Goal: Task Accomplishment & Management: Manage account settings

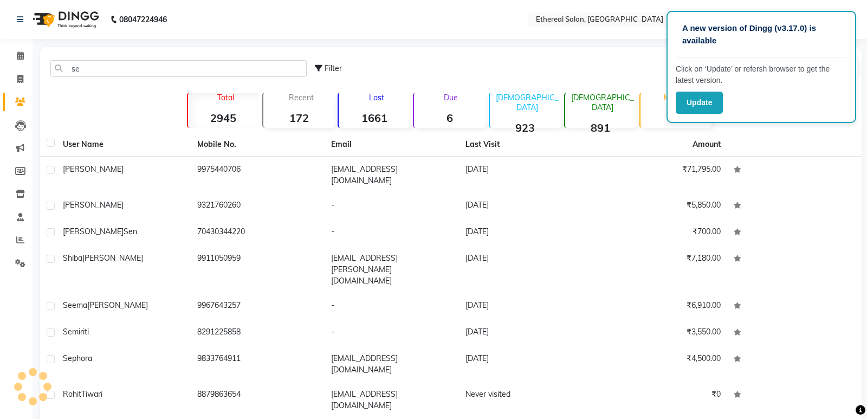
type input "s"
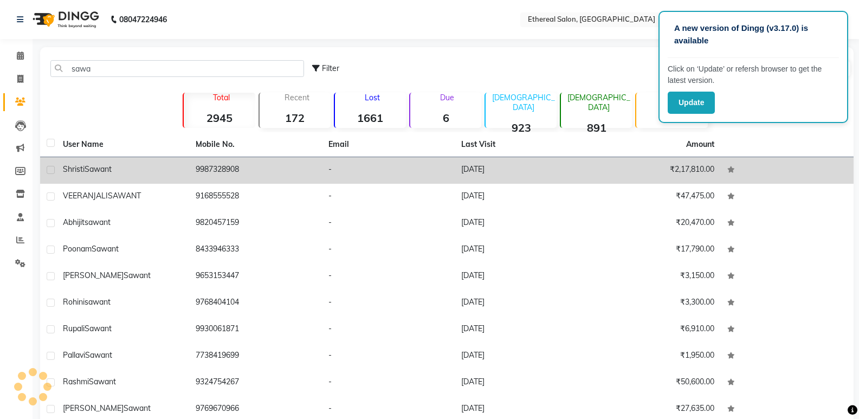
type input "sawa"
click at [99, 171] on span "Sawant" at bounding box center [98, 169] width 27 height 10
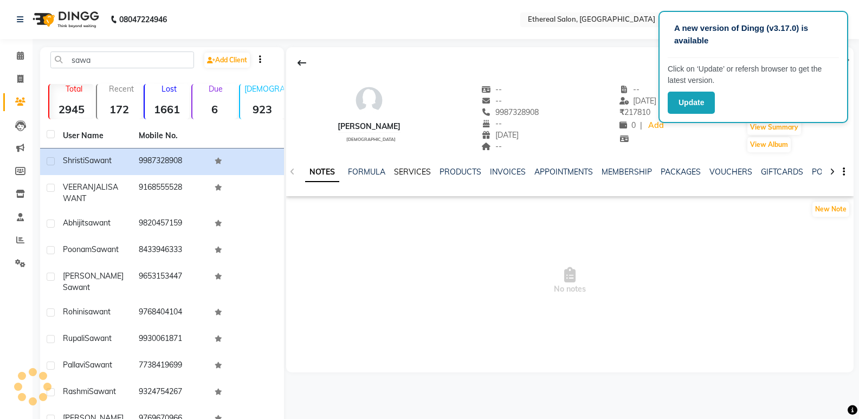
click at [403, 171] on link "SERVICES" at bounding box center [412, 172] width 37 height 10
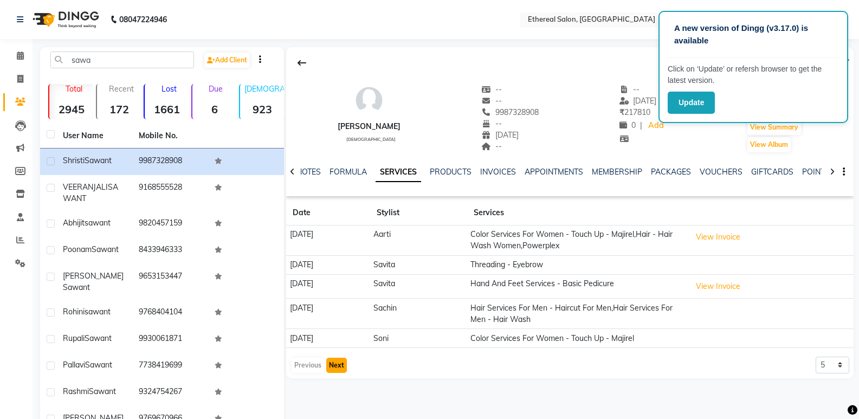
click at [335, 363] on button "Next" at bounding box center [336, 365] width 21 height 15
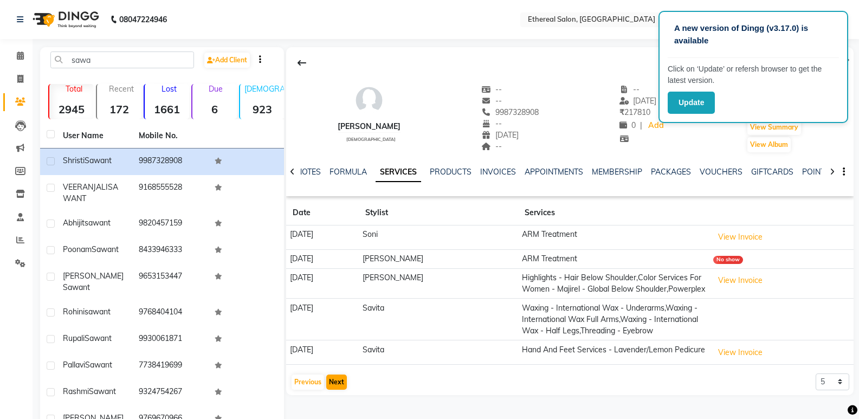
click at [335, 363] on td "[DATE]" at bounding box center [322, 352] width 73 height 24
click at [339, 383] on button "Next" at bounding box center [336, 382] width 21 height 15
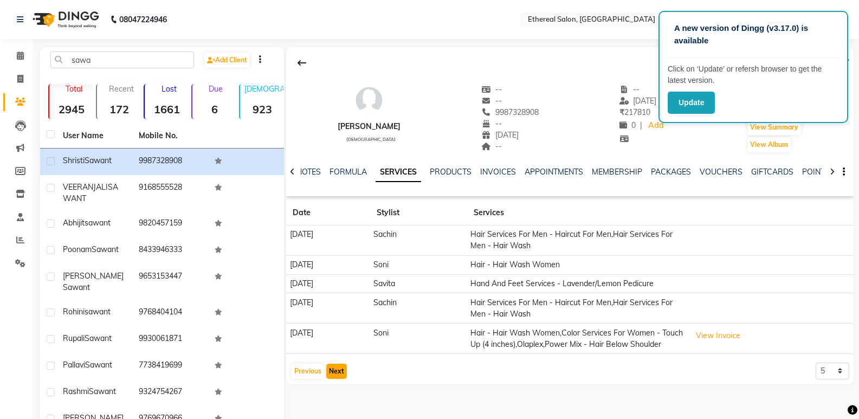
click at [339, 379] on button "Next" at bounding box center [336, 371] width 21 height 15
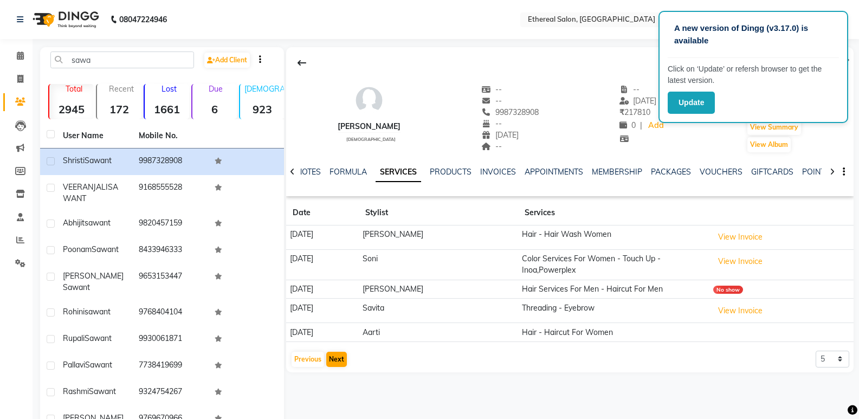
click at [339, 383] on div "Shristi Sawant female -- -- 9987328908 -- 22-01-1900 -- -- 23-08-2025 ₹ 217810 …" at bounding box center [569, 259] width 570 height 425
click at [336, 358] on button "Next" at bounding box center [336, 359] width 21 height 15
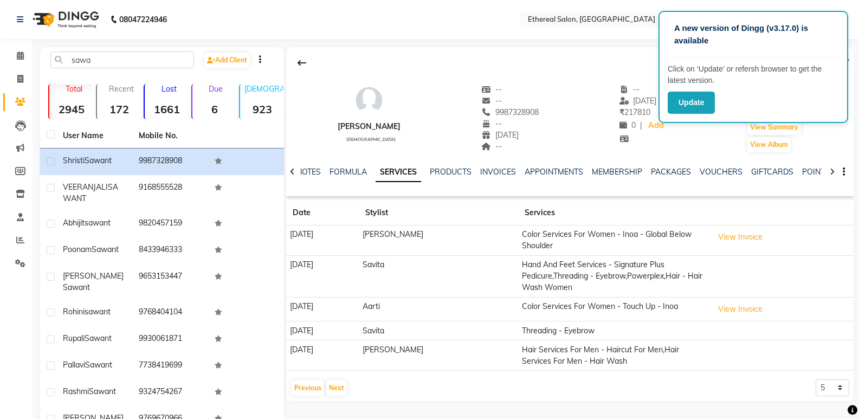
click at [335, 360] on td "02-01-2025" at bounding box center [322, 355] width 73 height 30
click at [335, 390] on button "Next" at bounding box center [336, 388] width 21 height 15
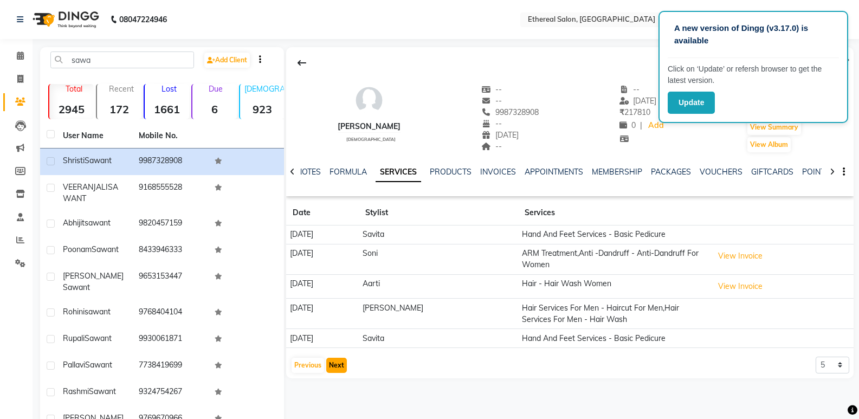
click at [332, 360] on button "Next" at bounding box center [336, 365] width 21 height 15
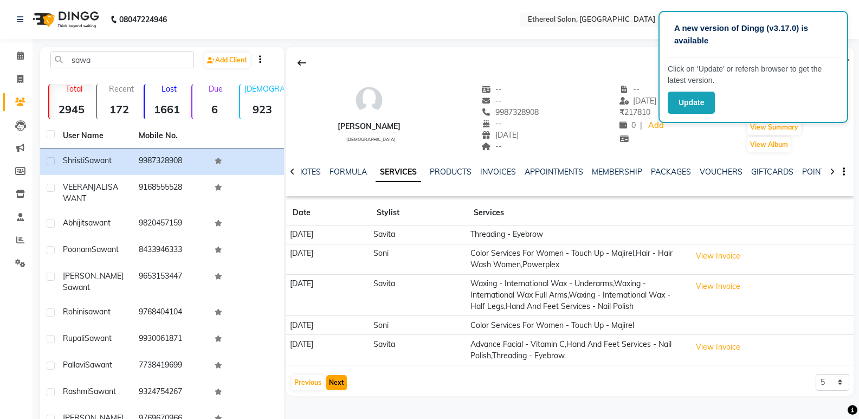
click at [344, 383] on button "Next" at bounding box center [336, 382] width 21 height 15
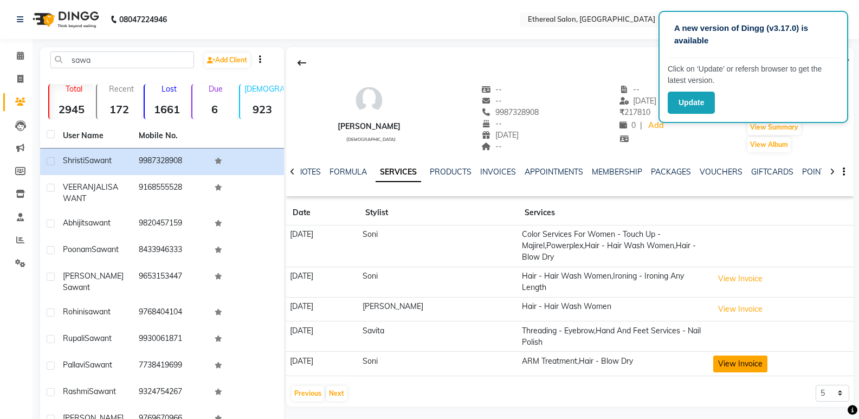
click at [713, 363] on button "View Invoice" at bounding box center [740, 364] width 54 height 17
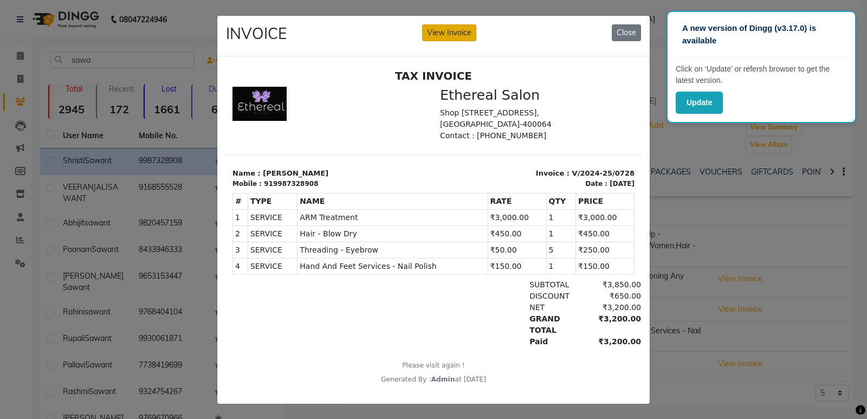
click at [456, 28] on button "View Invoice" at bounding box center [449, 32] width 54 height 17
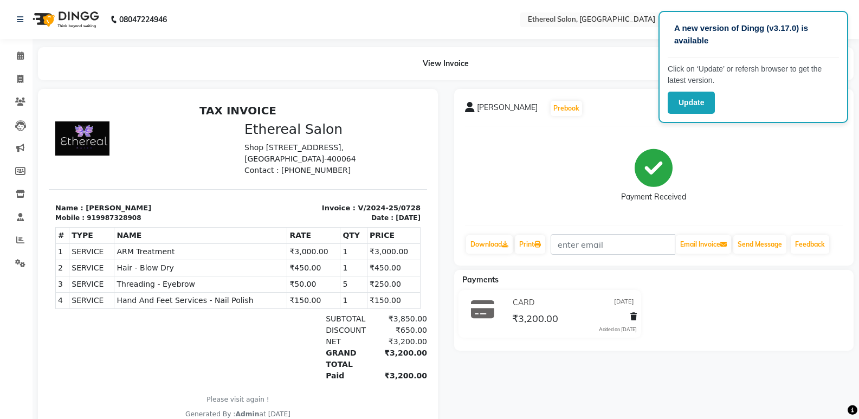
click at [758, 140] on div "Payment Received" at bounding box center [654, 175] width 378 height 81
click at [682, 102] on button "Update" at bounding box center [691, 103] width 47 height 22
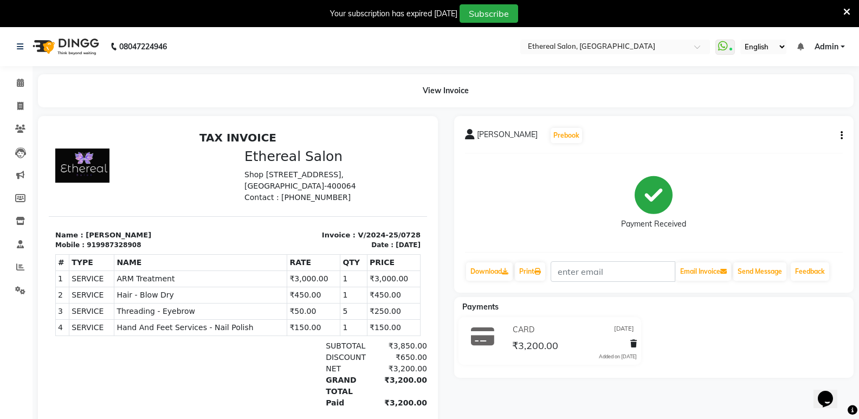
scroll to position [54, 0]
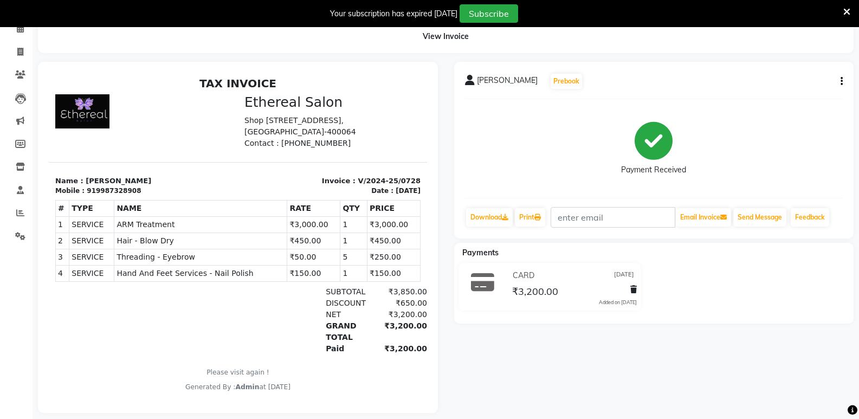
click at [845, 81] on div "[PERSON_NAME] Prebook Payment Received Download Print Email Invoice Send Messag…" at bounding box center [654, 150] width 400 height 177
click at [841, 81] on icon "button" at bounding box center [842, 81] width 2 height 1
click at [772, 93] on div "Edit Invoice" at bounding box center [788, 95] width 74 height 14
select select "service"
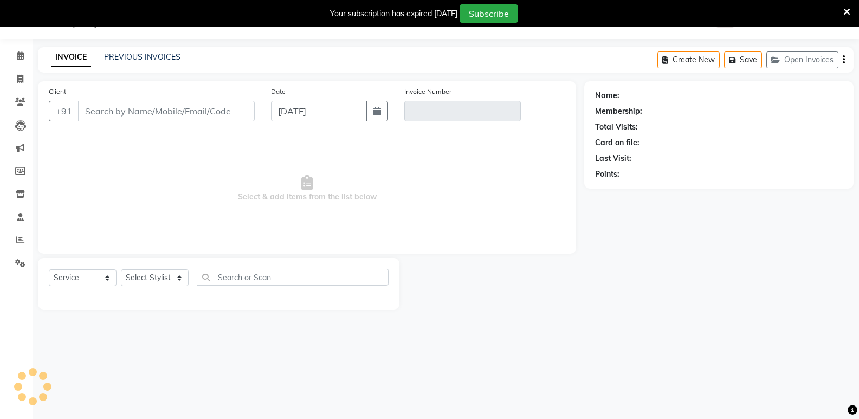
scroll to position [27, 0]
type input "9987328908"
type input "V/2024-25/0728"
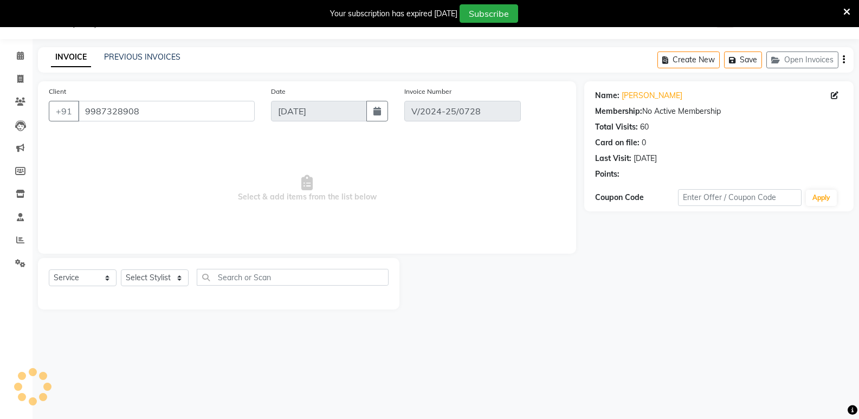
type input "[DATE]"
select select "select"
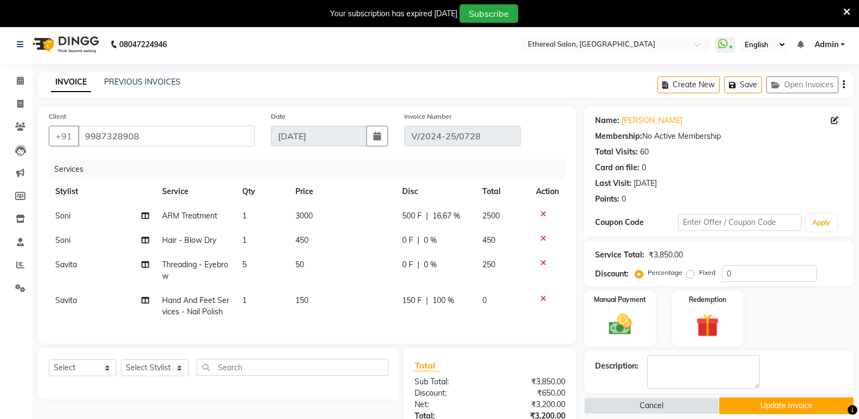
scroll to position [0, 0]
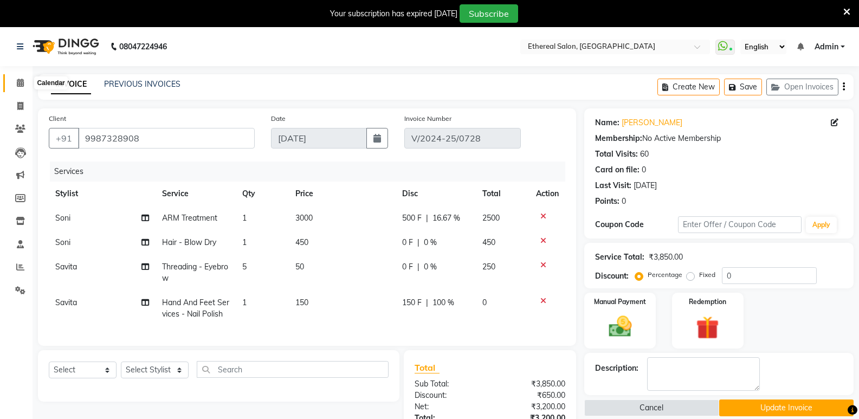
click at [21, 85] on icon at bounding box center [20, 83] width 7 height 8
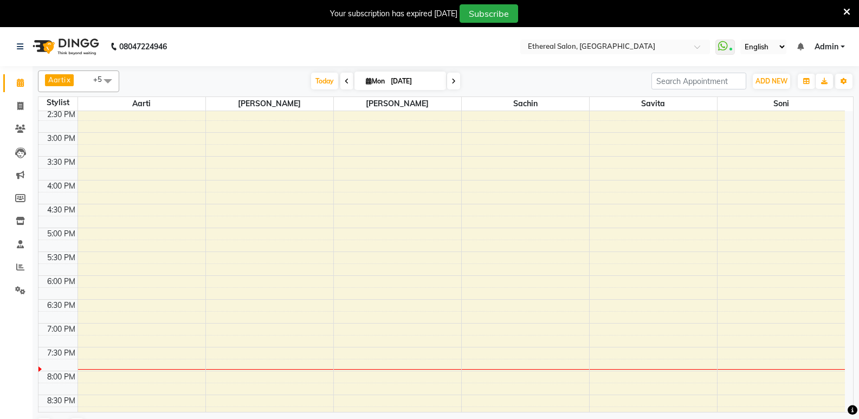
scroll to position [414, 0]
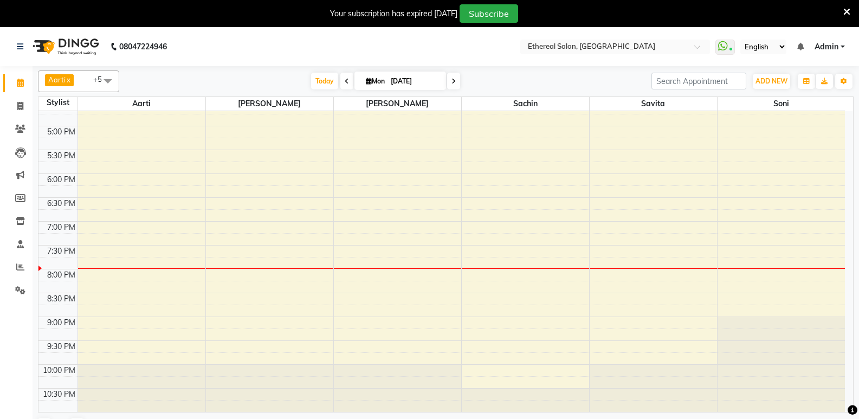
click at [243, 196] on div "8:00 AM 8:30 AM 9:00 AM 9:30 AM 10:00 AM 10:30 AM 11:00 AM 11:30 AM 12:00 PM 12…" at bounding box center [441, 54] width 807 height 715
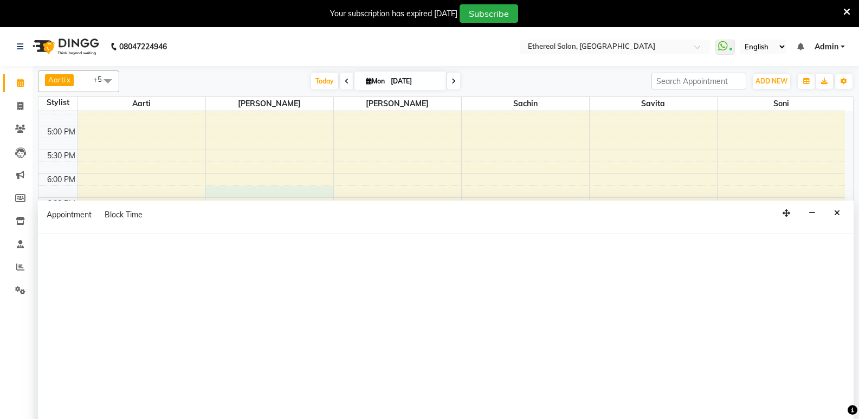
select select "6947"
select select "tentative"
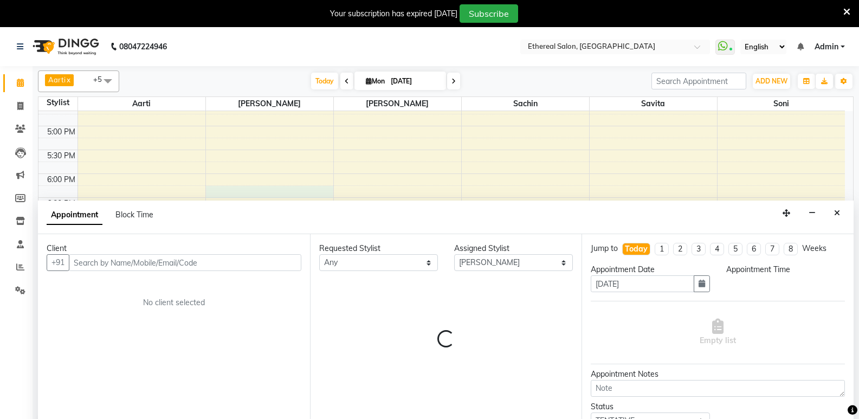
scroll to position [27, 0]
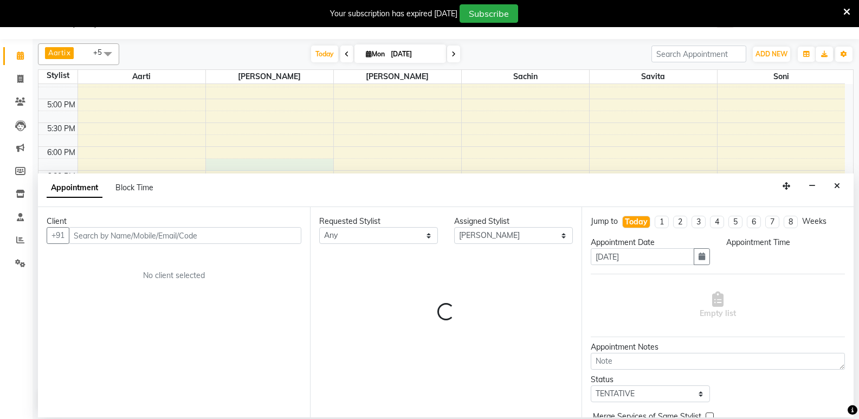
select select "1095"
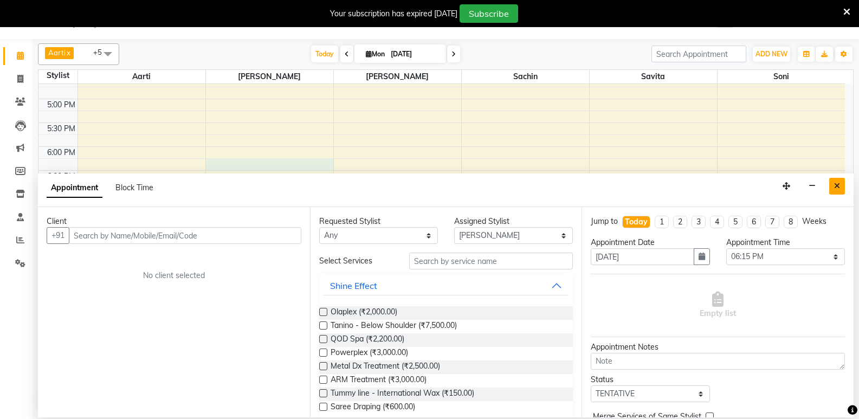
click at [841, 182] on button "Close" at bounding box center [837, 186] width 16 height 17
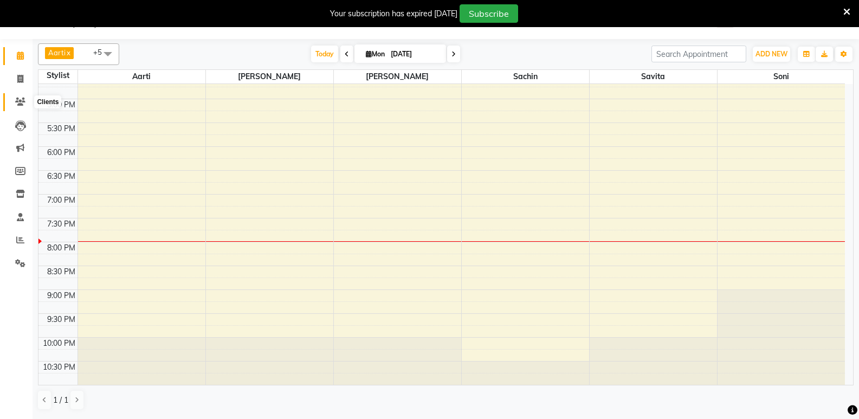
click at [24, 104] on icon at bounding box center [20, 102] width 10 height 8
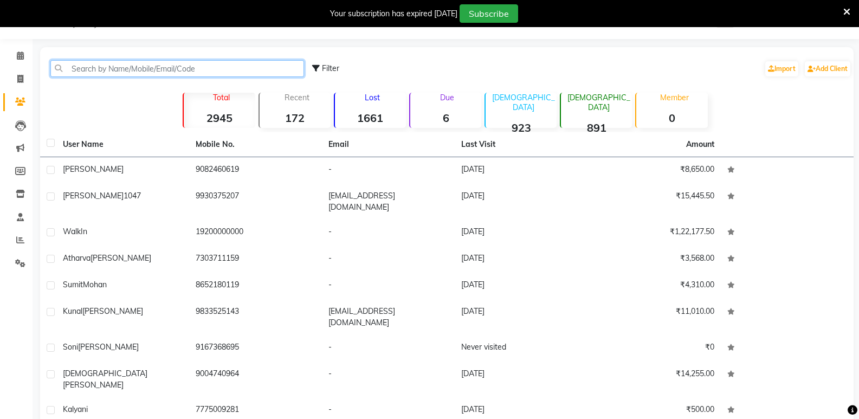
click at [98, 66] on input "text" at bounding box center [177, 68] width 254 height 17
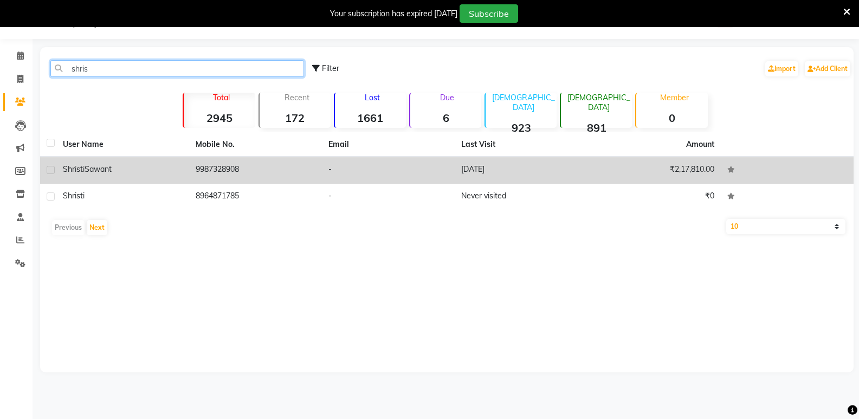
type input "shris"
click at [240, 176] on td "9987328908" at bounding box center [255, 170] width 133 height 27
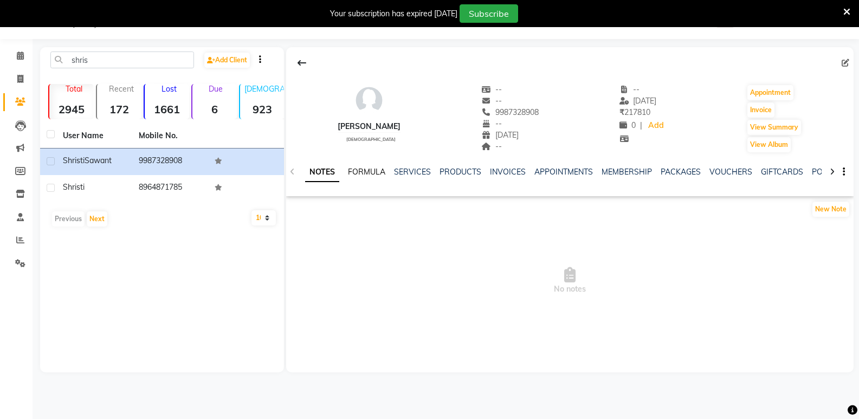
click at [352, 176] on link "FORMULA" at bounding box center [366, 172] width 37 height 10
click at [365, 167] on link "FORMULA" at bounding box center [361, 173] width 46 height 20
click at [421, 169] on link "SERVICES" at bounding box center [411, 172] width 37 height 10
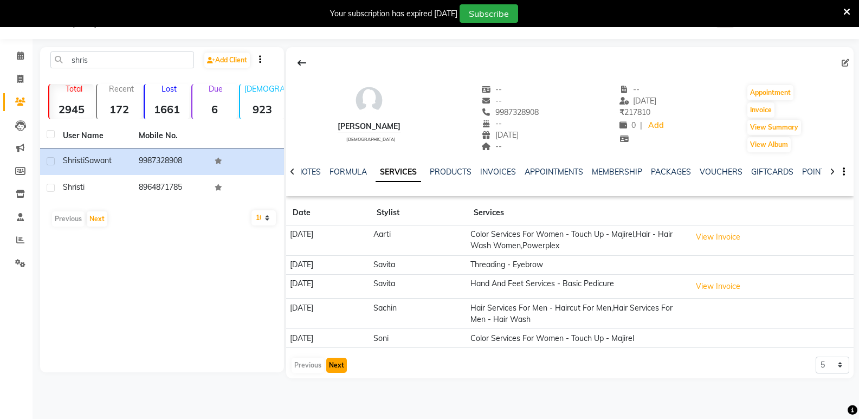
click at [337, 365] on button "Next" at bounding box center [336, 365] width 21 height 15
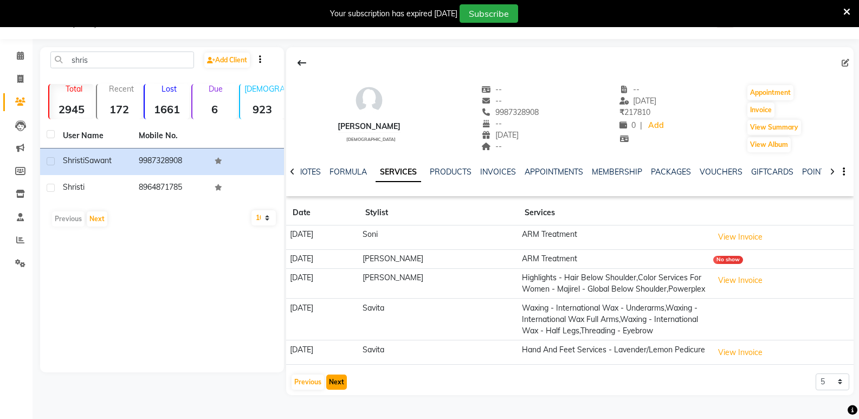
click at [340, 382] on button "Next" at bounding box center [336, 382] width 21 height 15
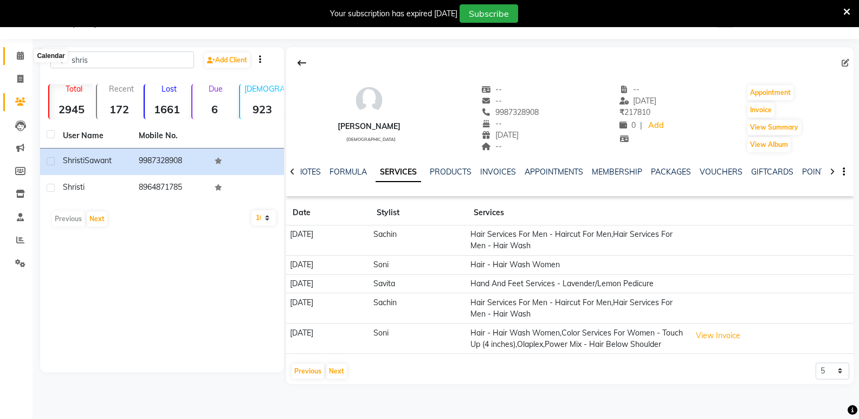
click at [23, 51] on icon at bounding box center [20, 55] width 7 height 8
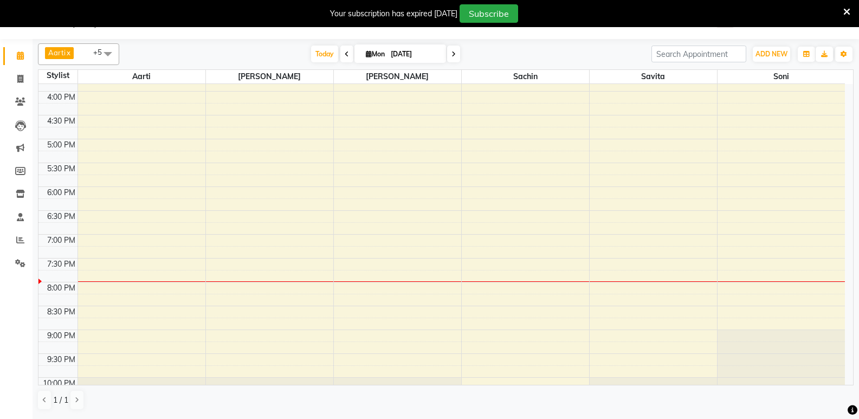
scroll to position [379, 0]
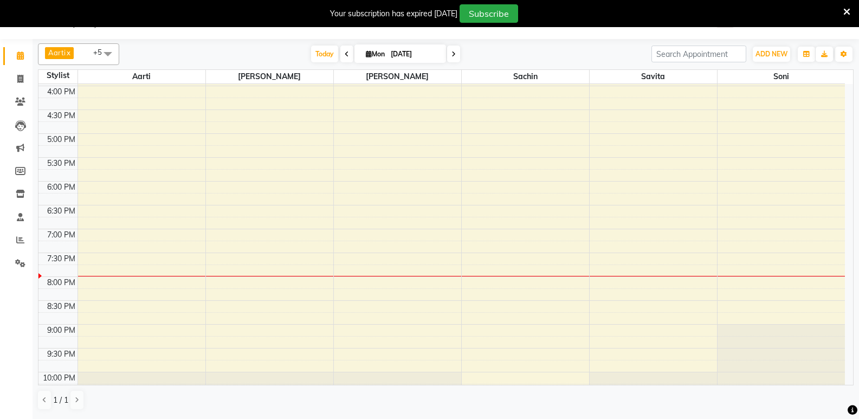
click at [736, 221] on div "8:00 AM 8:30 AM 9:00 AM 9:30 AM 10:00 AM 10:30 AM 11:00 AM 11:30 AM 12:00 PM 12…" at bounding box center [441, 62] width 807 height 715
select select "47998"
select select "tentative"
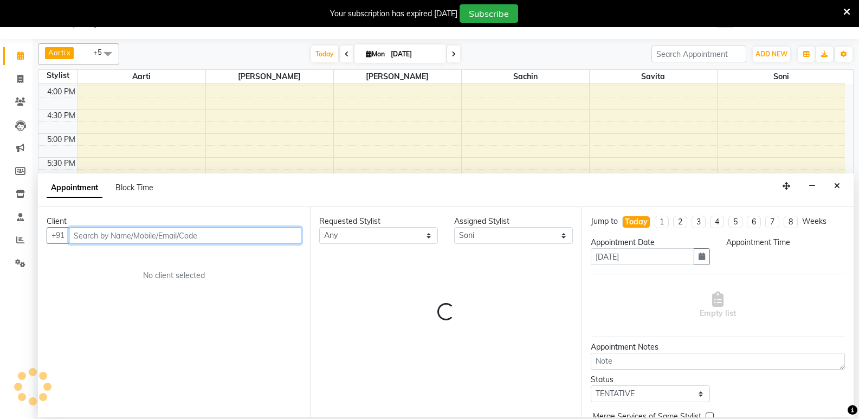
select select "1125"
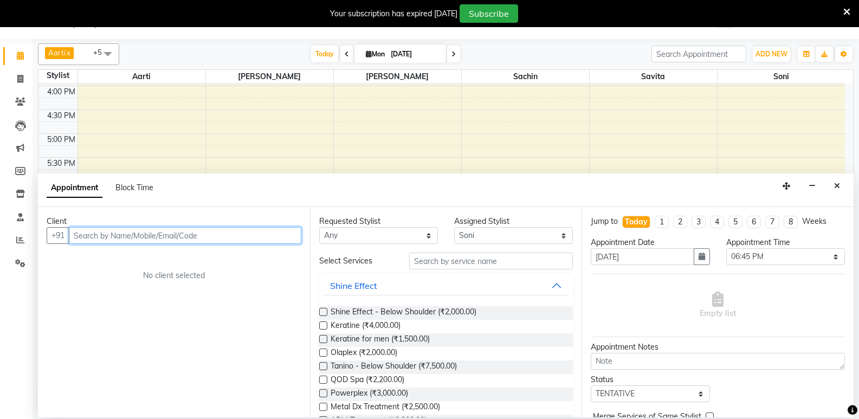
click at [86, 238] on input "text" at bounding box center [185, 235] width 233 height 17
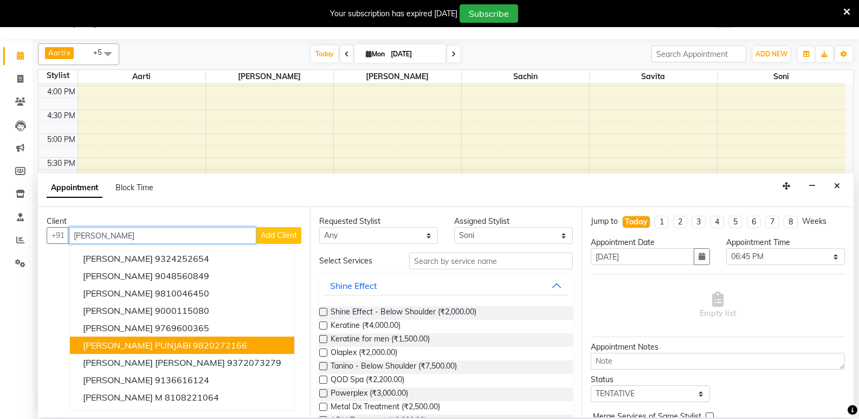
click at [193, 348] on ngb-highlight "9820272166" at bounding box center [220, 345] width 54 height 11
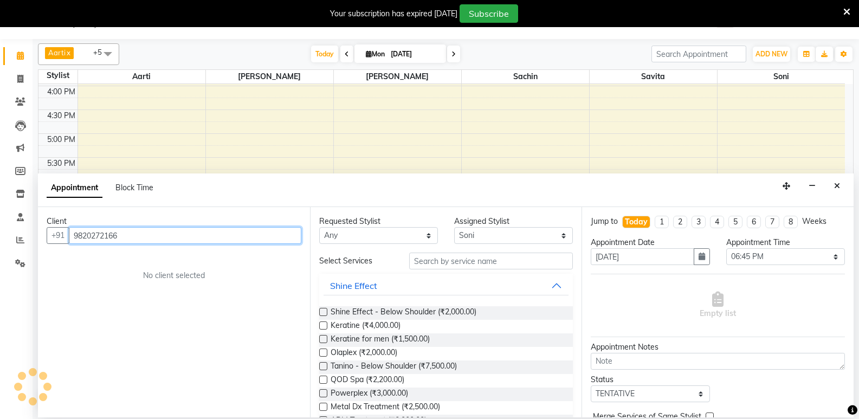
type input "9820272166"
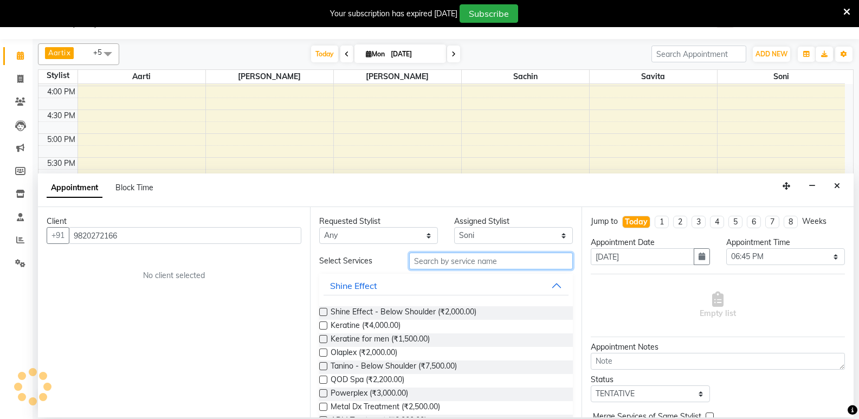
click at [420, 258] on input "text" at bounding box center [491, 261] width 164 height 17
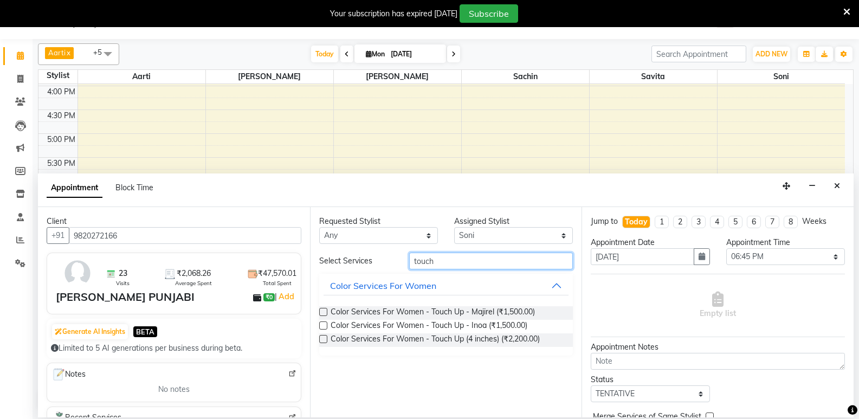
type input "touch"
click at [324, 310] on label at bounding box center [323, 312] width 8 height 8
click at [324, 310] on input "checkbox" at bounding box center [322, 313] width 7 height 7
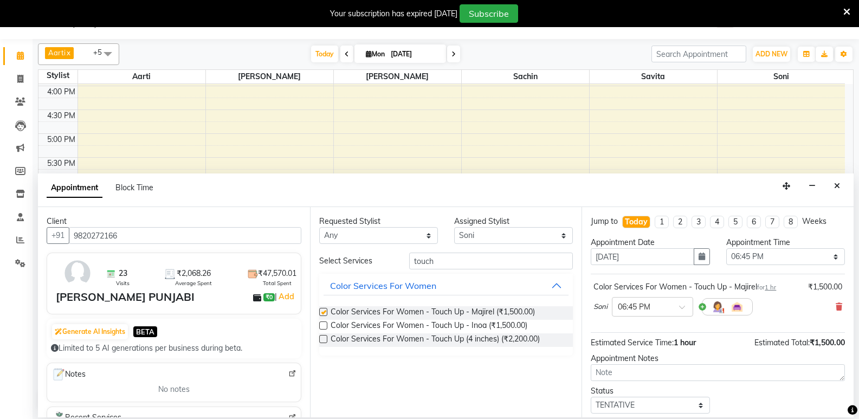
checkbox input "false"
drag, startPoint x: 521, startPoint y: 235, endPoint x: 521, endPoint y: 242, distance: 7.0
click at [521, 235] on select "Select Aarti [PERSON_NAME] [PERSON_NAME]" at bounding box center [513, 235] width 119 height 17
select select "6951"
click at [454, 227] on select "Select Aarti [PERSON_NAME] [PERSON_NAME]" at bounding box center [513, 235] width 119 height 17
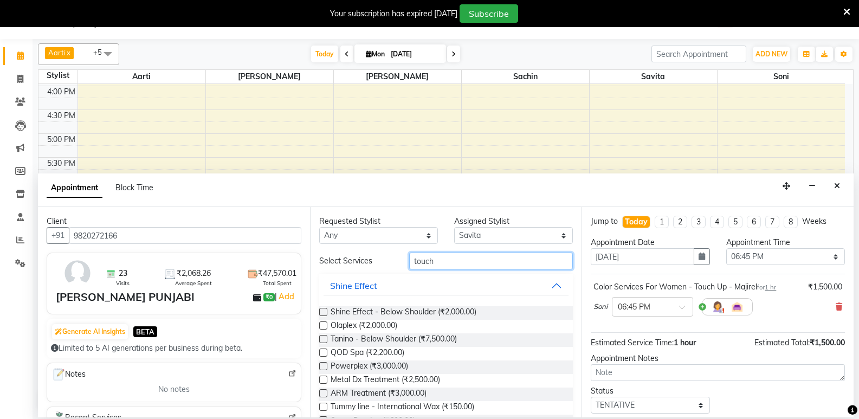
click at [442, 261] on input "touch" at bounding box center [491, 261] width 164 height 17
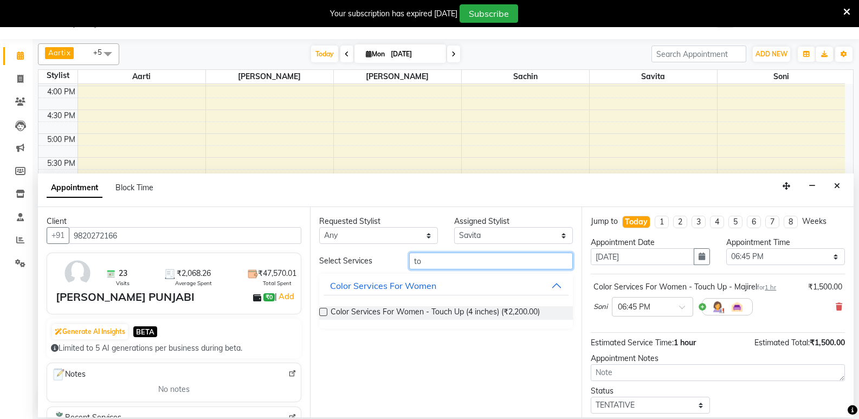
type input "t"
type input "ey"
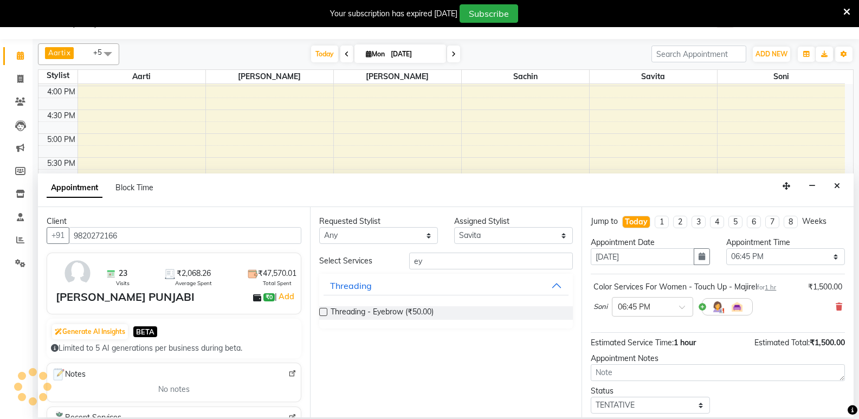
click at [325, 308] on label at bounding box center [323, 312] width 8 height 8
click at [325, 310] on input "checkbox" at bounding box center [322, 313] width 7 height 7
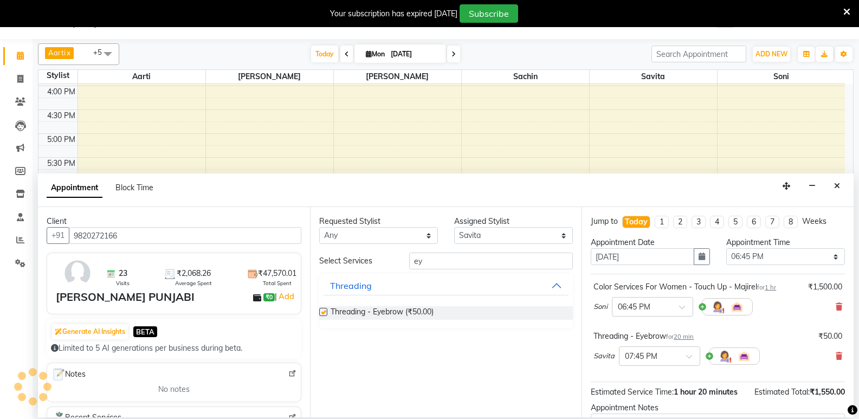
checkbox input "false"
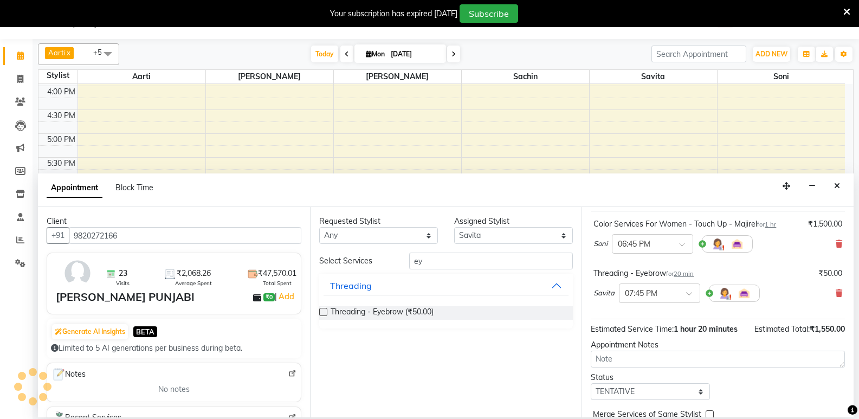
scroll to position [114, 0]
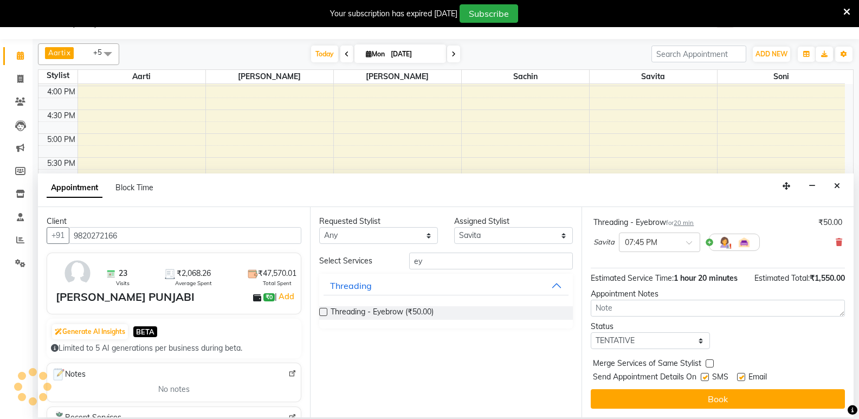
click at [707, 359] on label at bounding box center [710, 363] width 8 height 8
click at [707, 361] on input "checkbox" at bounding box center [709, 364] width 7 height 7
click at [710, 365] on label at bounding box center [710, 363] width 8 height 8
click at [710, 365] on input "checkbox" at bounding box center [709, 364] width 7 height 7
checkbox input "false"
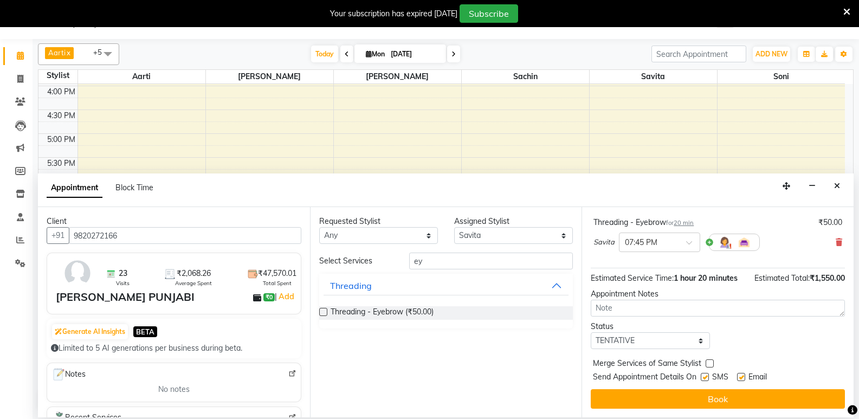
click at [707, 375] on label at bounding box center [705, 377] width 8 height 8
click at [707, 375] on input "checkbox" at bounding box center [704, 378] width 7 height 7
checkbox input "false"
click at [740, 376] on label at bounding box center [741, 377] width 8 height 8
click at [740, 376] on input "checkbox" at bounding box center [740, 378] width 7 height 7
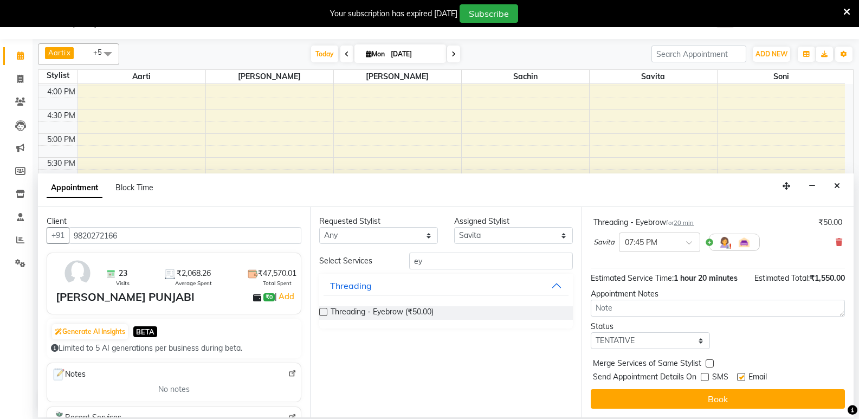
checkbox input "false"
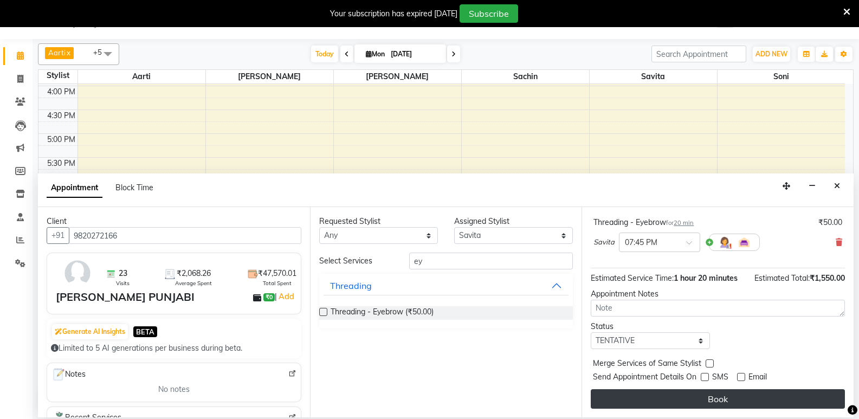
click at [731, 399] on button "Book" at bounding box center [718, 399] width 254 height 20
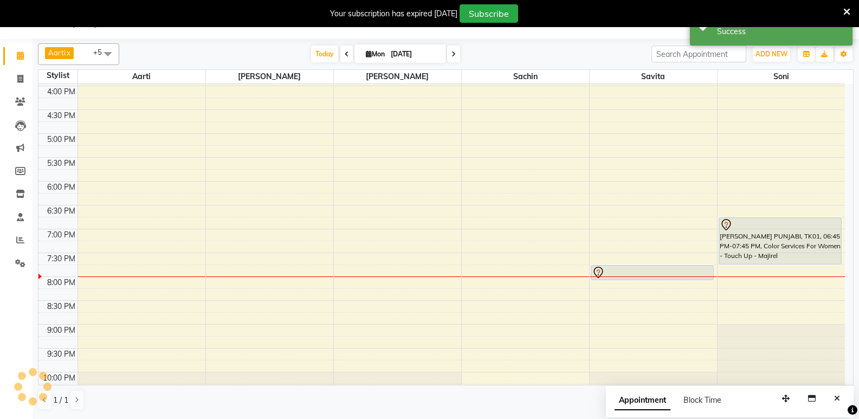
scroll to position [0, 0]
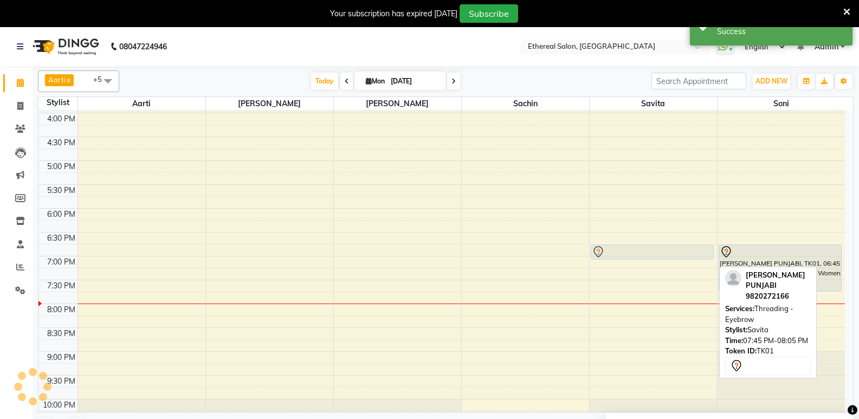
drag, startPoint x: 666, startPoint y: 302, endPoint x: 684, endPoint y: 256, distance: 49.4
click at [684, 256] on div "[PERSON_NAME] PUNJABI, TK01, 07:45 PM-08:05 PM, Threading - Eyebrow [PERSON_NAM…" at bounding box center [653, 89] width 127 height 715
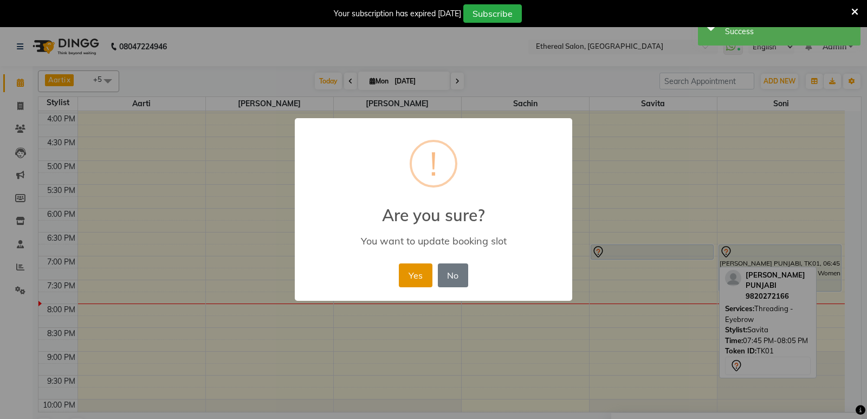
click at [405, 280] on button "Yes" at bounding box center [415, 275] width 33 height 24
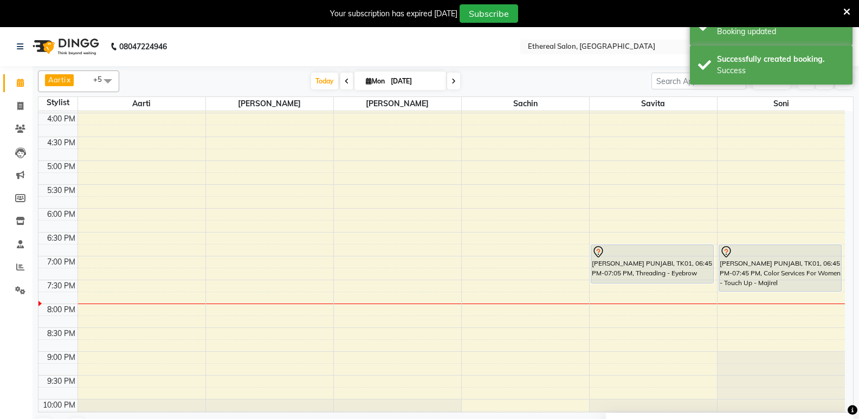
drag, startPoint x: 642, startPoint y: 261, endPoint x: 639, endPoint y: 282, distance: 21.9
click at [639, 283] on div "[PERSON_NAME] PUNJABI, TK01, 06:45 PM-07:05 PM, Threading - Eyebrow [PERSON_NAM…" at bounding box center [653, 89] width 127 height 715
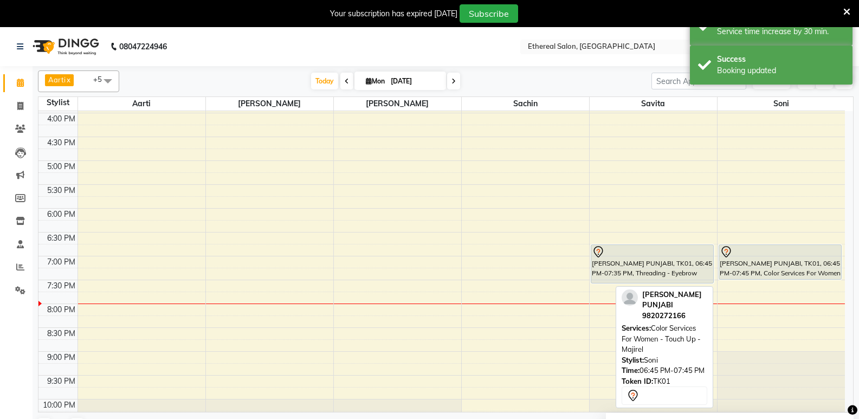
drag, startPoint x: 760, startPoint y: 292, endPoint x: 767, endPoint y: 276, distance: 16.5
click at [767, 276] on div "[PERSON_NAME] PUNJABI, TK01, 06:45 PM-07:45 PM, Color Services For Women - Touc…" at bounding box center [782, 89] width 128 height 715
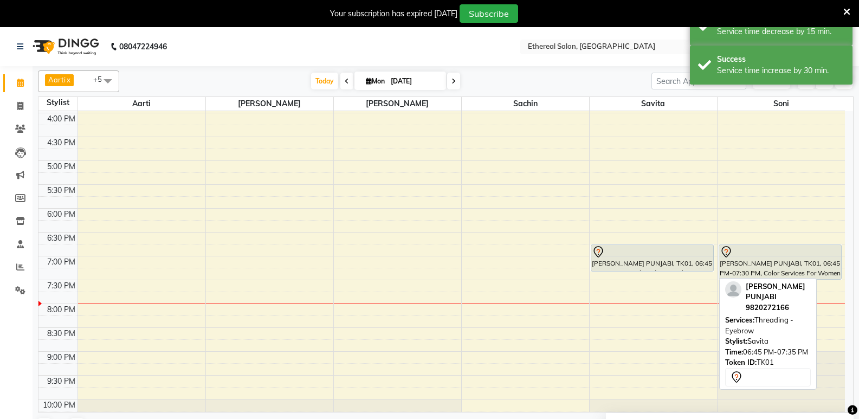
drag, startPoint x: 634, startPoint y: 283, endPoint x: 637, endPoint y: 272, distance: 11.2
click at [637, 271] on div "[PERSON_NAME] PUNJABI, TK01, 06:45 PM-07:35 PM, Threading - Eyebrow [PERSON_NAM…" at bounding box center [653, 89] width 127 height 715
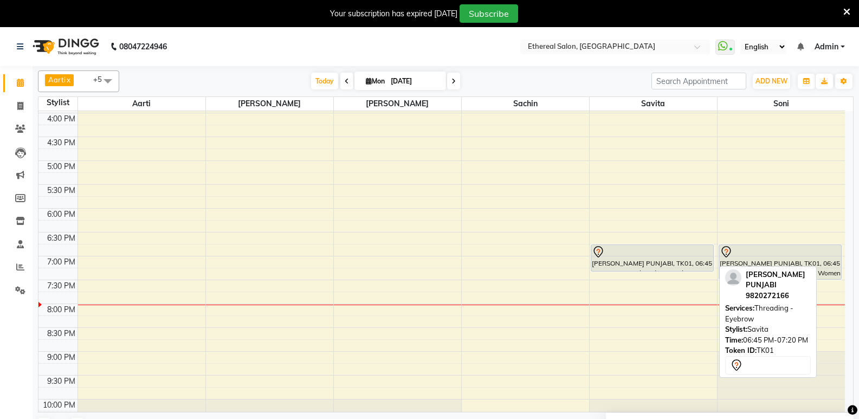
click at [651, 259] on div "[PERSON_NAME] PUNJABI, TK01, 06:45 PM-07:20 PM, Threading - Eyebrow" at bounding box center [652, 258] width 122 height 26
click at [650, 260] on div "[PERSON_NAME] PUNJABI, TK01, 06:45 PM-07:20 PM, Threading - Eyebrow" at bounding box center [652, 258] width 122 height 26
select select "7"
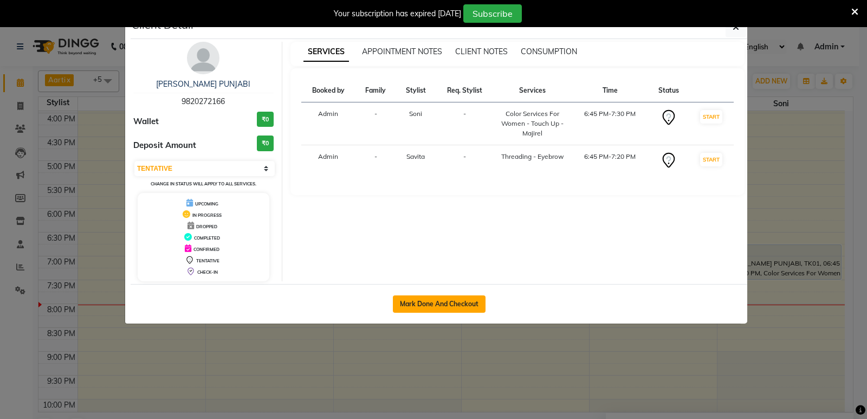
click at [422, 295] on button "Mark Done And Checkout" at bounding box center [439, 303] width 93 height 17
select select "service"
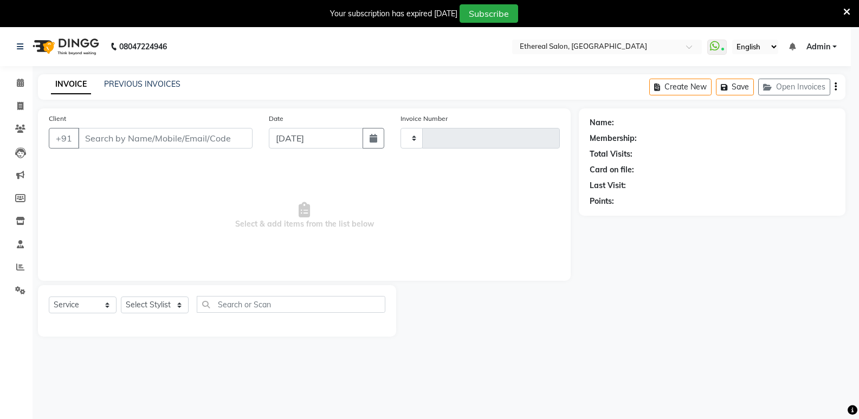
type input "0599"
select select "533"
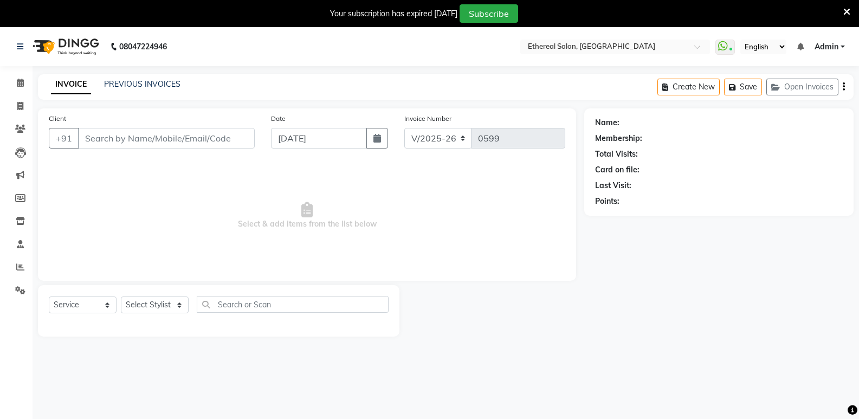
type input "9820272166"
select select "47998"
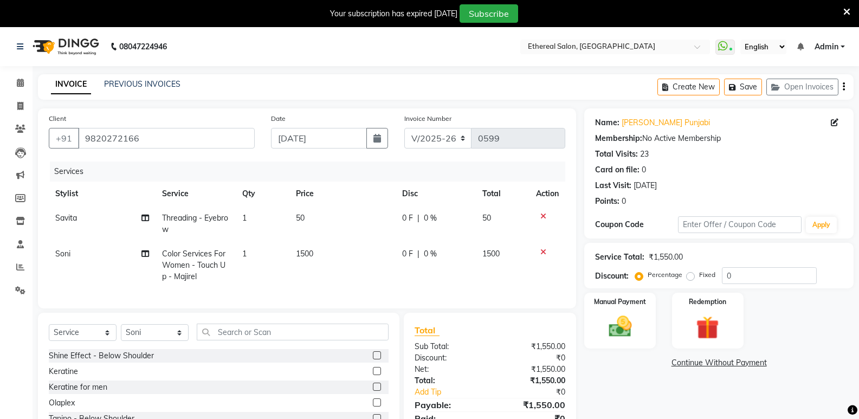
click at [307, 255] on span "1500" at bounding box center [304, 254] width 17 height 10
select select "47998"
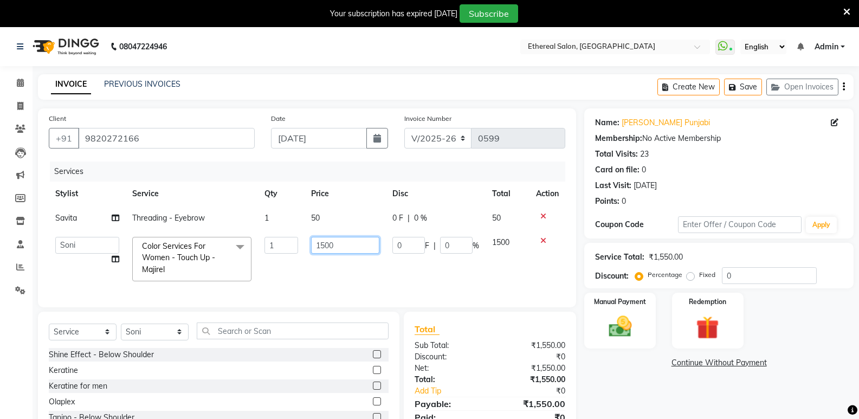
click at [339, 243] on input "1500" at bounding box center [345, 245] width 68 height 17
type input "1"
type input "1700"
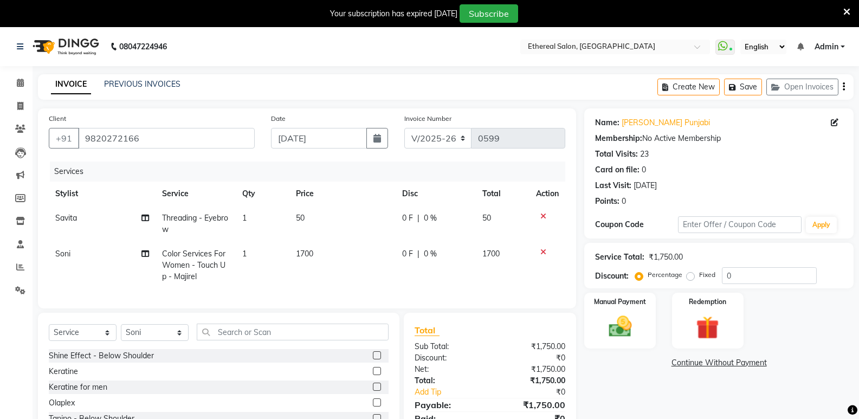
click at [652, 382] on div "Name: [PERSON_NAME] Punjabi Membership: No Active Membership Total Visits: 23 C…" at bounding box center [723, 290] width 278 height 364
click at [415, 257] on div "0 F | 0 %" at bounding box center [435, 253] width 67 height 11
select select "47998"
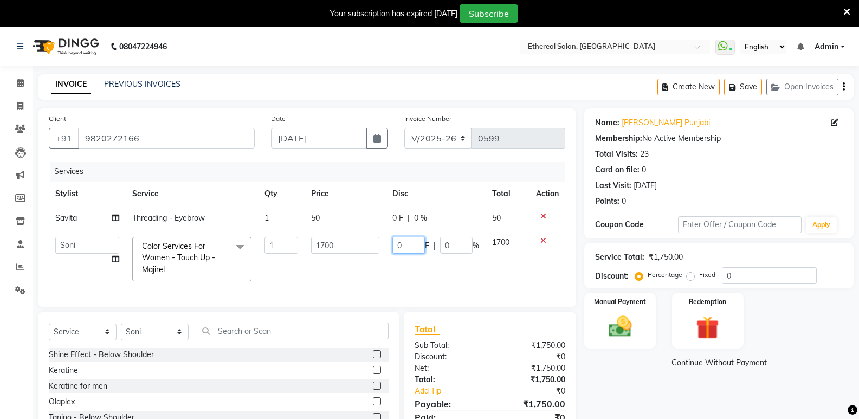
click at [401, 246] on input "0" at bounding box center [408, 245] width 33 height 17
type input "200"
click at [603, 372] on div "Name: [PERSON_NAME] Punjabi Membership: No Active Membership Total Visits: 23 C…" at bounding box center [723, 289] width 278 height 363
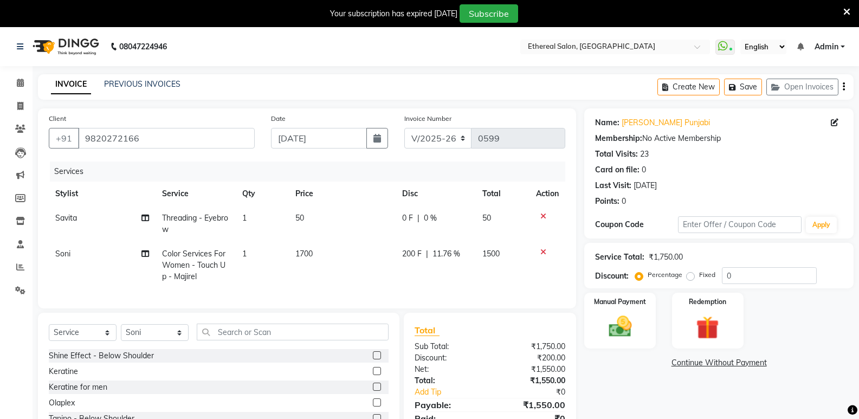
scroll to position [54, 0]
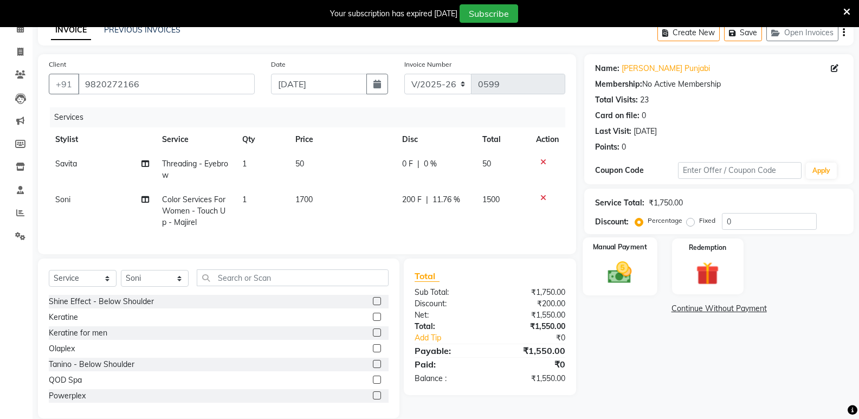
click at [616, 273] on img at bounding box center [620, 273] width 38 height 28
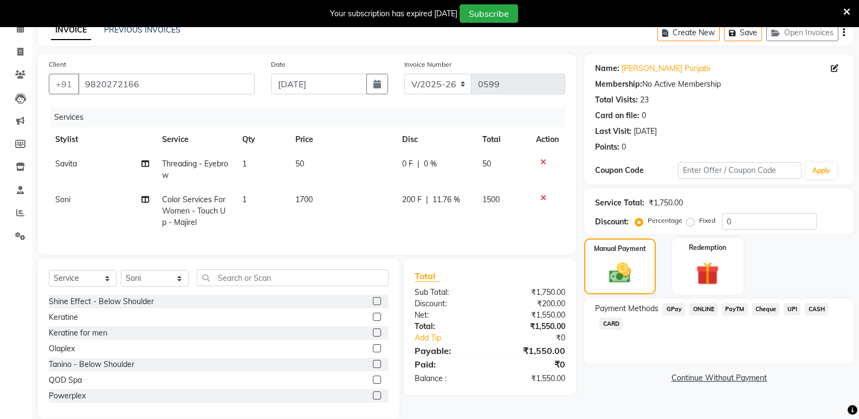
click at [676, 310] on span "GPay" at bounding box center [674, 309] width 22 height 12
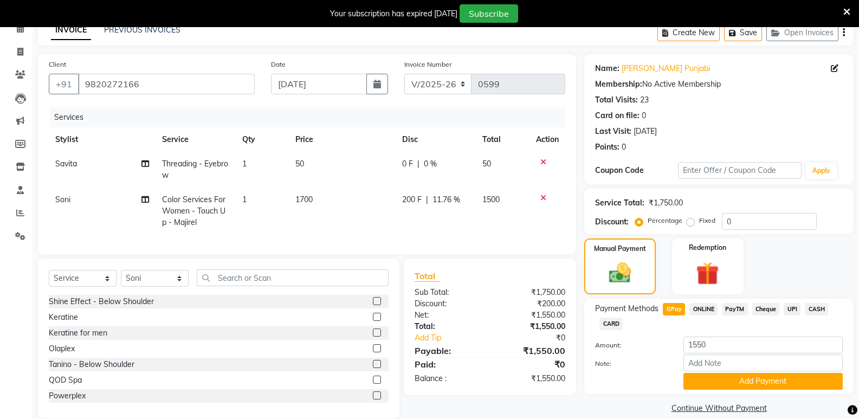
scroll to position [78, 0]
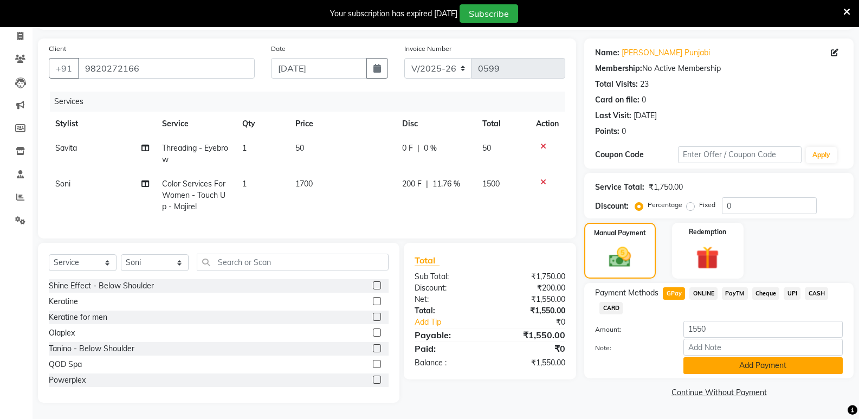
click at [749, 360] on button "Add Payment" at bounding box center [763, 365] width 159 height 17
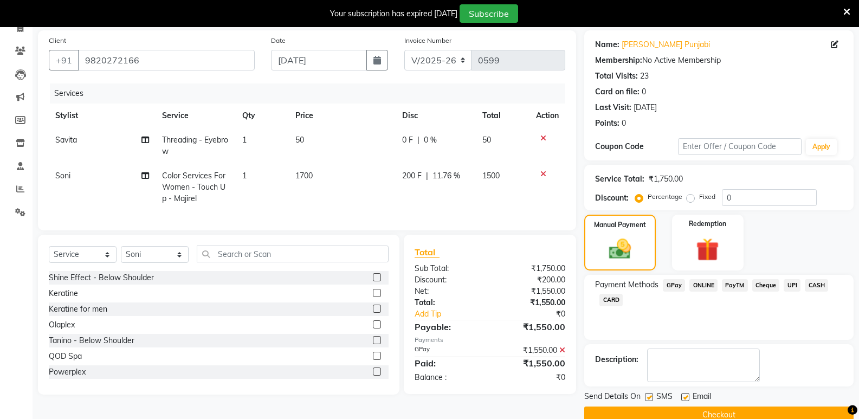
click at [649, 395] on label at bounding box center [649, 397] width 8 height 8
click at [649, 395] on input "checkbox" at bounding box center [648, 397] width 7 height 7
checkbox input "false"
click at [691, 396] on div "Email" at bounding box center [700, 398] width 38 height 14
click at [686, 398] on label at bounding box center [685, 397] width 8 height 8
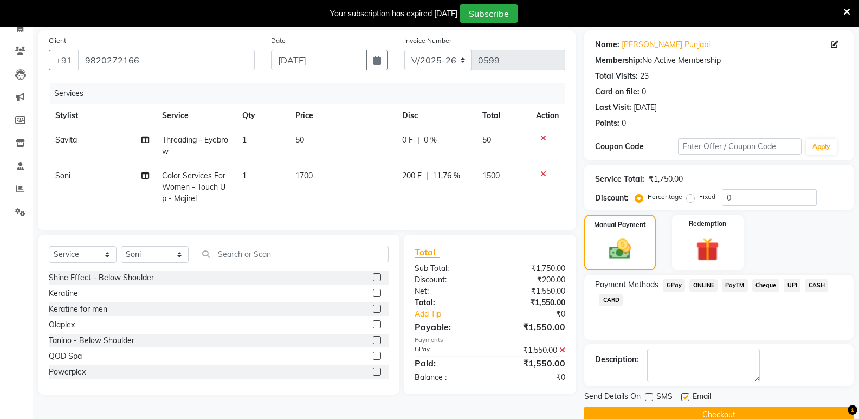
click at [686, 398] on input "checkbox" at bounding box center [684, 397] width 7 height 7
checkbox input "false"
click at [710, 417] on button "Checkout" at bounding box center [718, 415] width 269 height 17
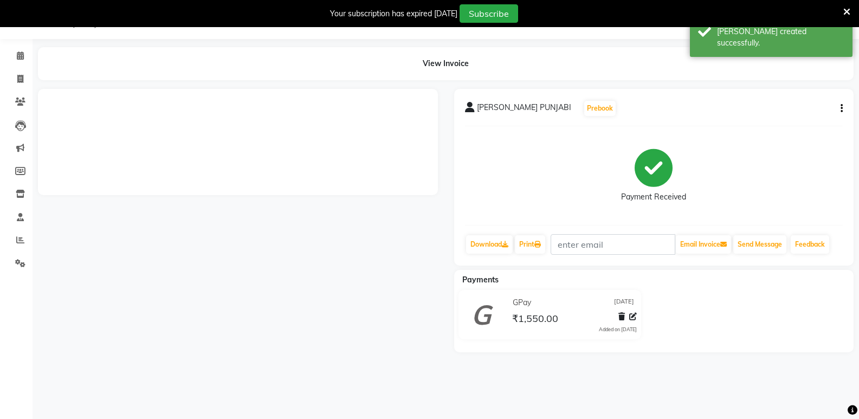
scroll to position [40, 0]
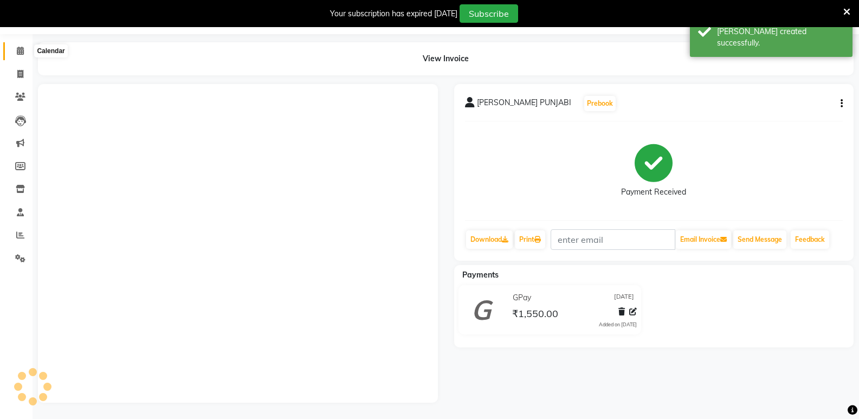
click at [19, 47] on icon at bounding box center [20, 51] width 7 height 8
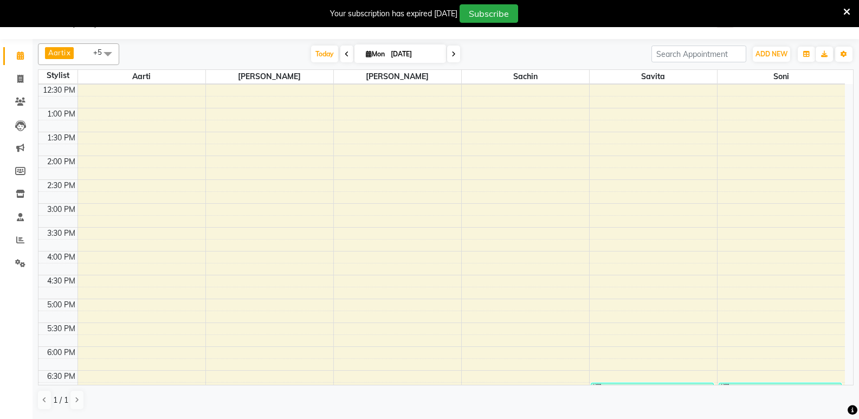
scroll to position [325, 0]
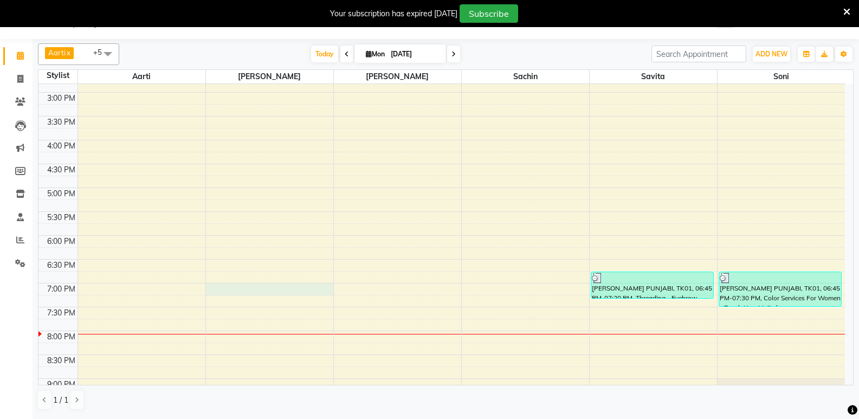
click at [255, 287] on div "8:00 AM 8:30 AM 9:00 AM 9:30 AM 10:00 AM 10:30 AM 11:00 AM 11:30 AM 12:00 PM 12…" at bounding box center [441, 116] width 807 height 715
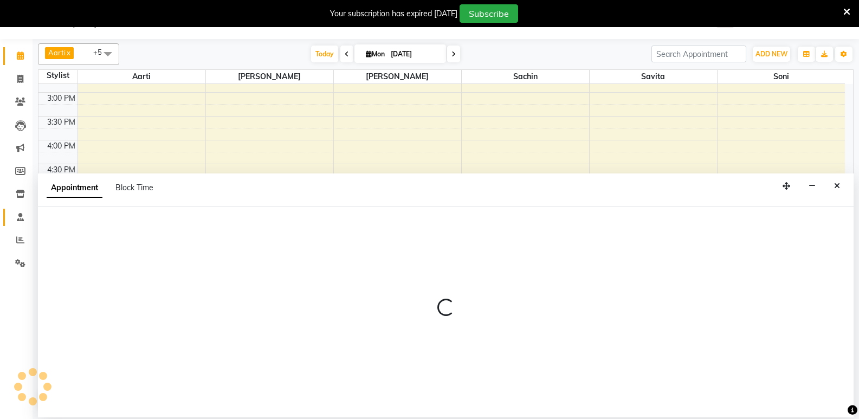
select select "6947"
select select "1140"
select select "tentative"
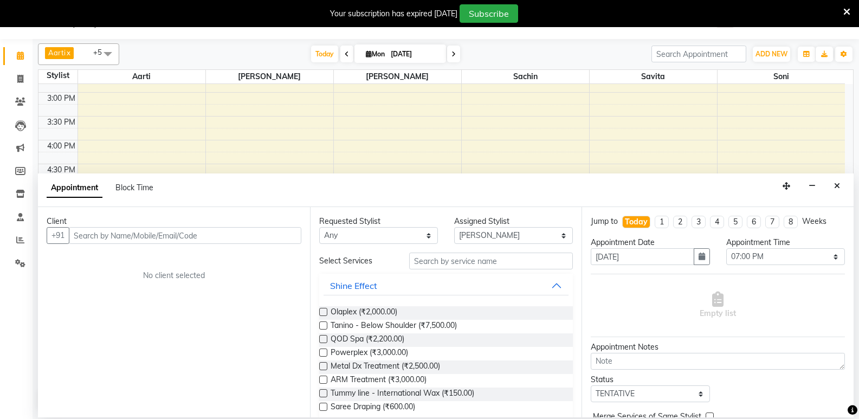
click at [134, 233] on input "text" at bounding box center [185, 235] width 233 height 17
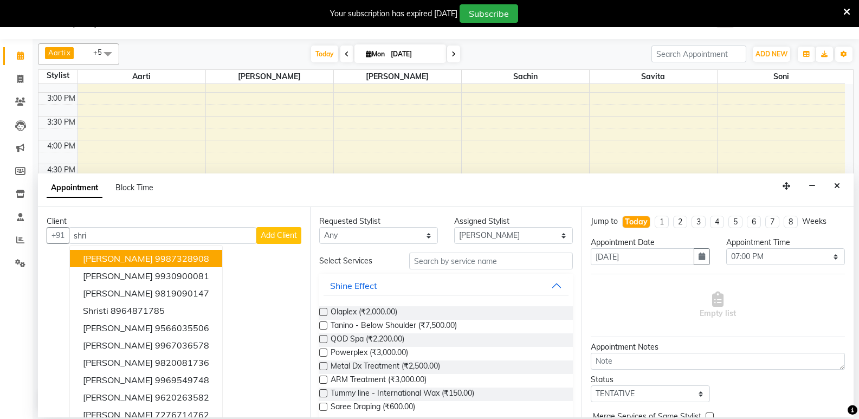
click at [214, 259] on button "[PERSON_NAME] 9987328908" at bounding box center [146, 258] width 152 height 17
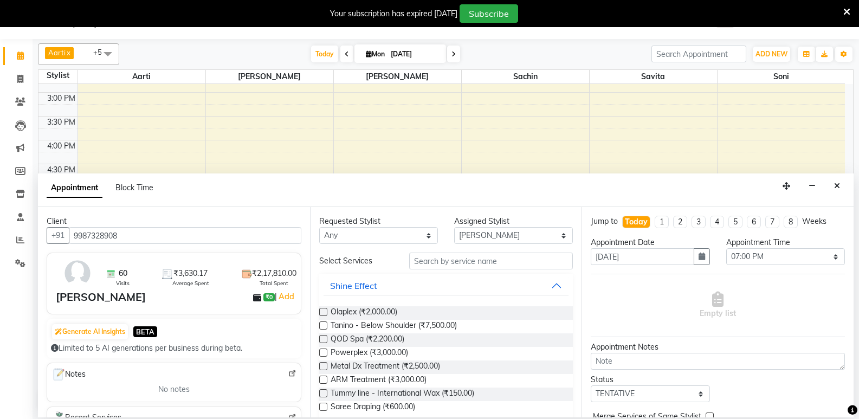
type input "9987328908"
click at [467, 261] on input "text" at bounding box center [491, 261] width 164 height 17
click at [467, 247] on div "Requested Stylist Any Aarti [PERSON_NAME] Sachin [PERSON_NAME] Assigned Stylist…" at bounding box center [446, 312] width 272 height 210
click at [422, 259] on input "text" at bounding box center [491, 261] width 164 height 17
click at [324, 380] on label at bounding box center [323, 380] width 8 height 8
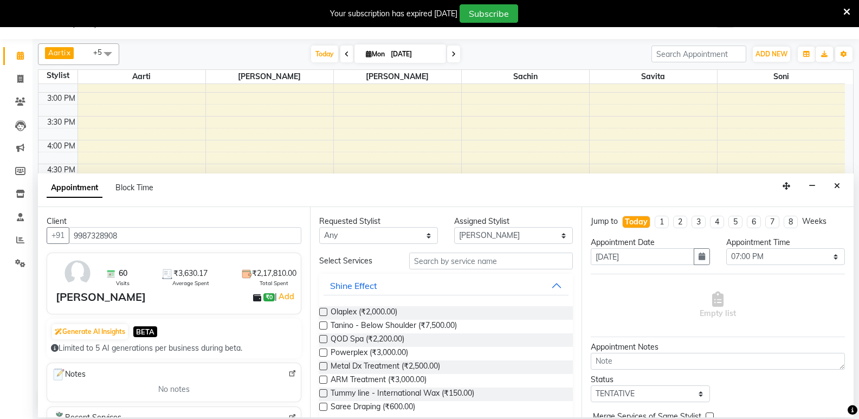
click at [324, 380] on input "checkbox" at bounding box center [322, 380] width 7 height 7
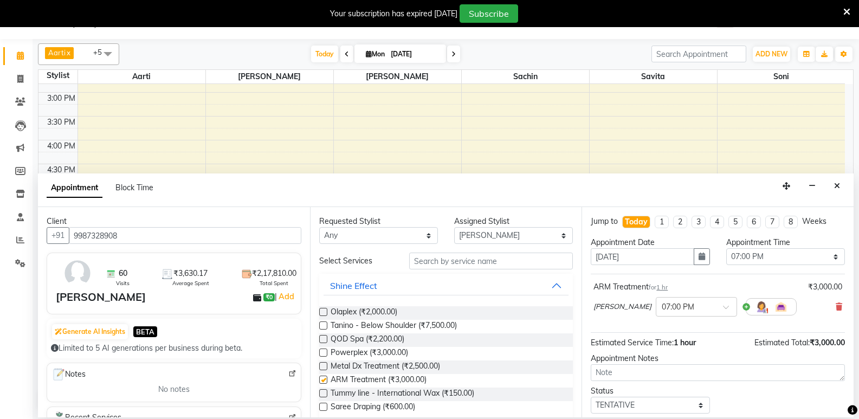
checkbox input "false"
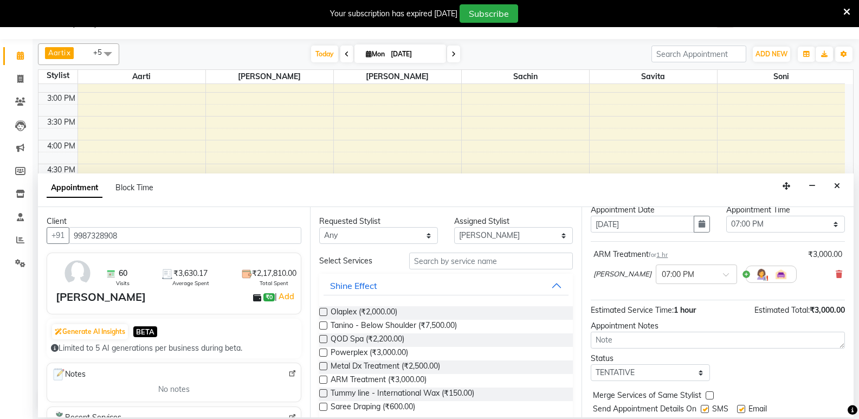
scroll to position [65, 0]
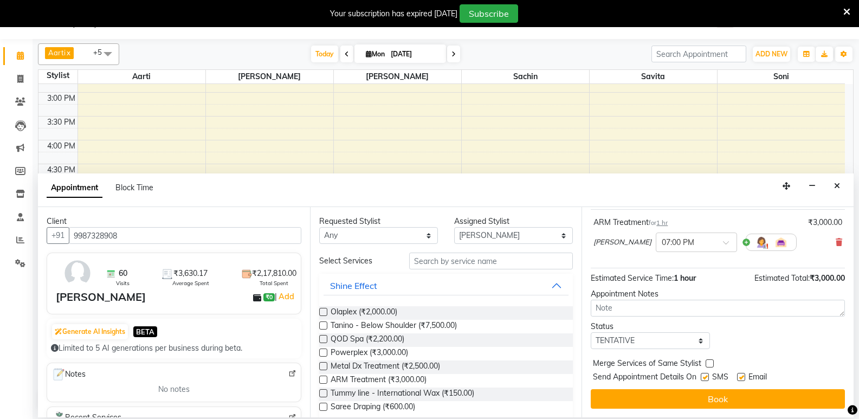
click at [706, 376] on label at bounding box center [705, 377] width 8 height 8
click at [706, 376] on input "checkbox" at bounding box center [704, 378] width 7 height 7
checkbox input "false"
click at [740, 378] on label at bounding box center [741, 377] width 8 height 8
click at [740, 378] on input "checkbox" at bounding box center [740, 378] width 7 height 7
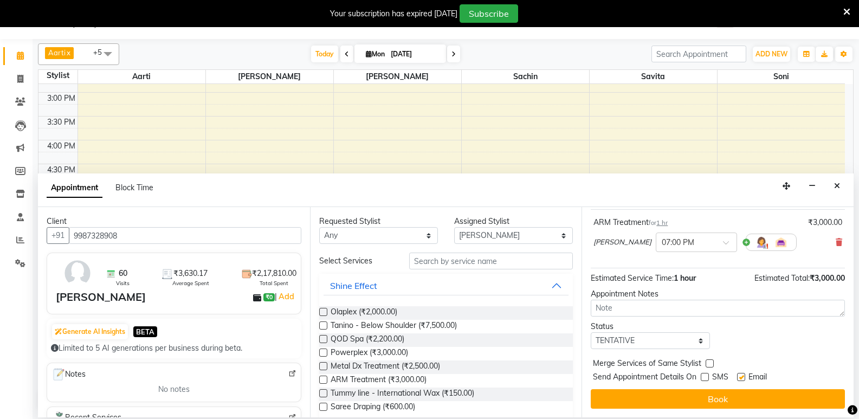
checkbox input "false"
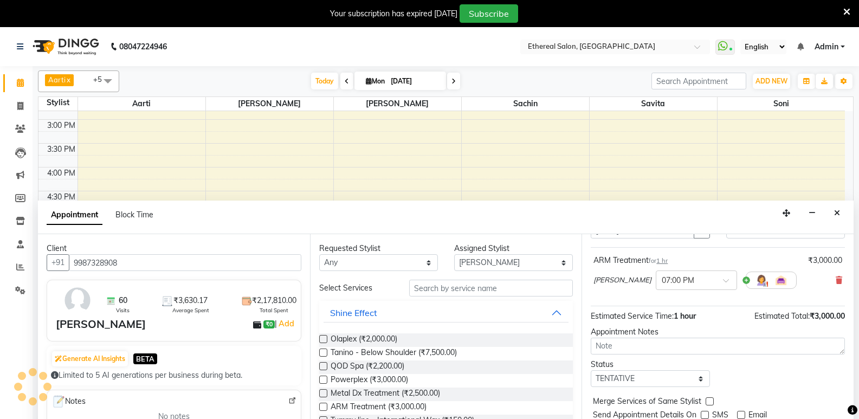
scroll to position [54, 0]
click at [427, 292] on input "text" at bounding box center [491, 288] width 164 height 17
click at [441, 293] on input "text" at bounding box center [491, 288] width 164 height 17
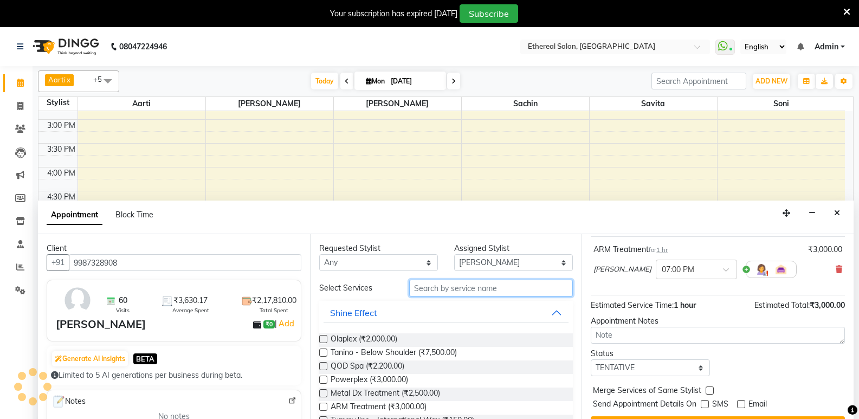
scroll to position [27, 0]
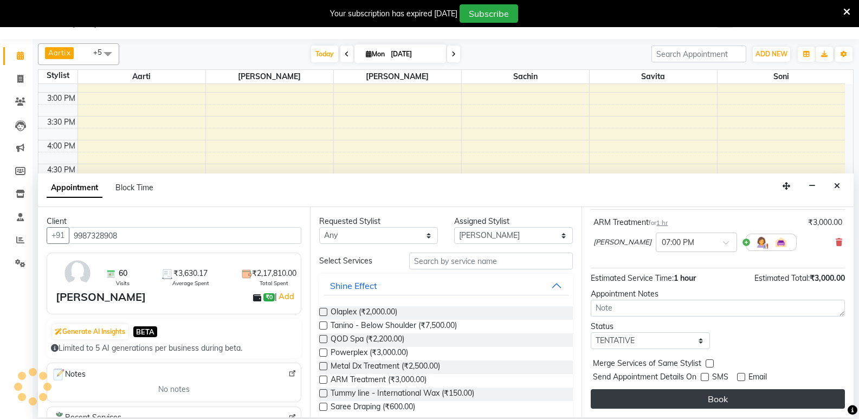
click at [730, 393] on button "Book" at bounding box center [718, 399] width 254 height 20
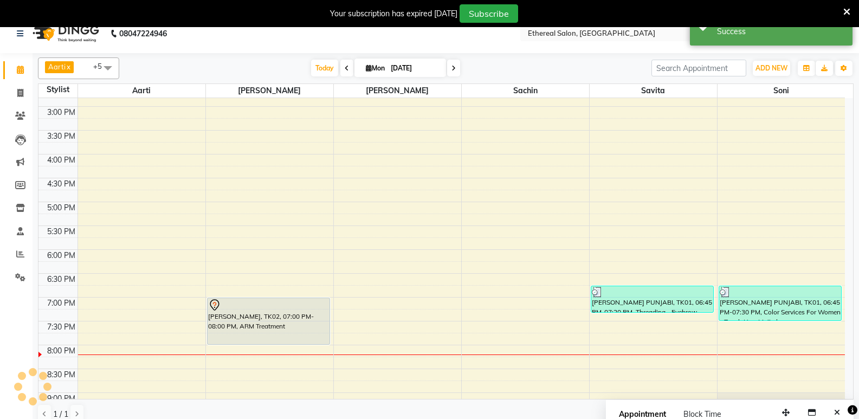
scroll to position [0, 0]
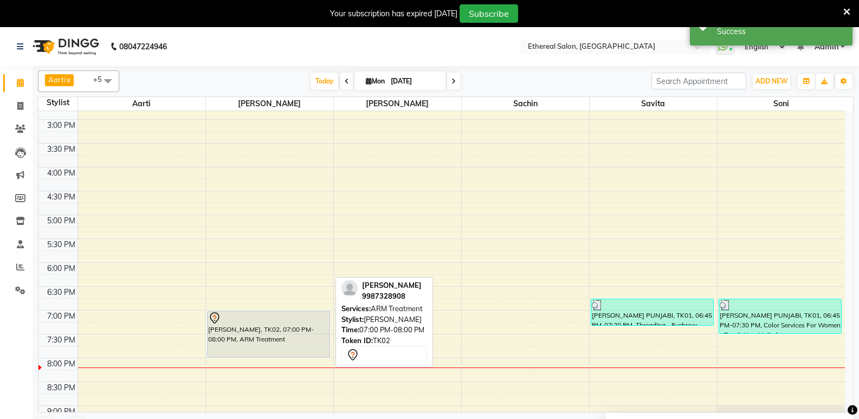
click at [309, 337] on div "[PERSON_NAME], TK02, 07:00 PM-08:00 PM, ARM Treatment" at bounding box center [269, 334] width 122 height 46
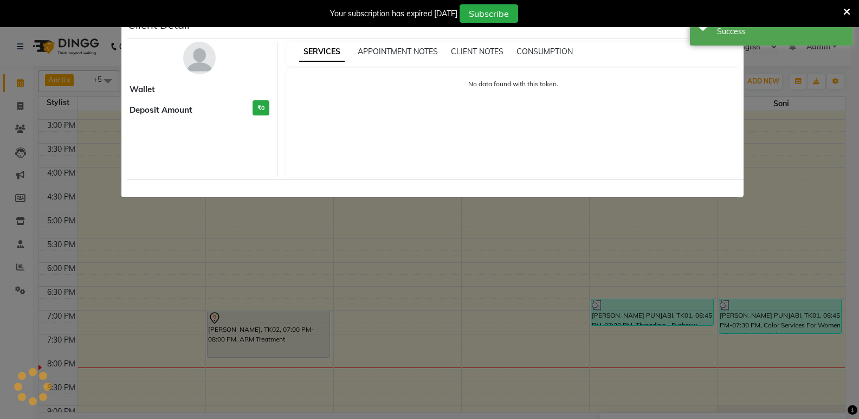
select select "7"
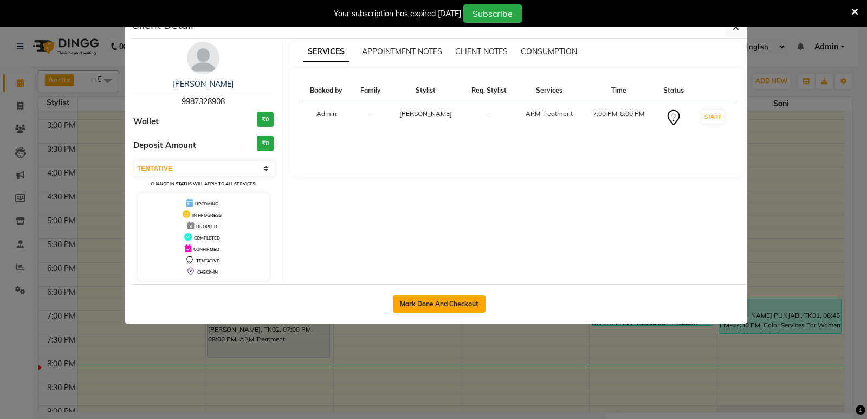
click at [436, 305] on button "Mark Done And Checkout" at bounding box center [439, 303] width 93 height 17
select select "service"
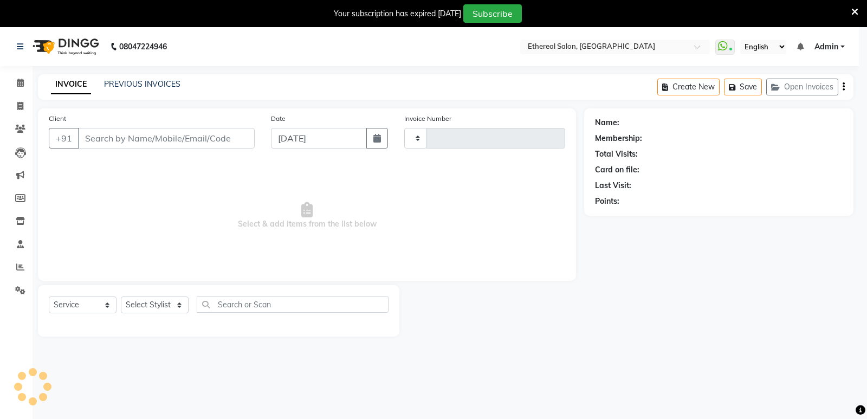
type input "0600"
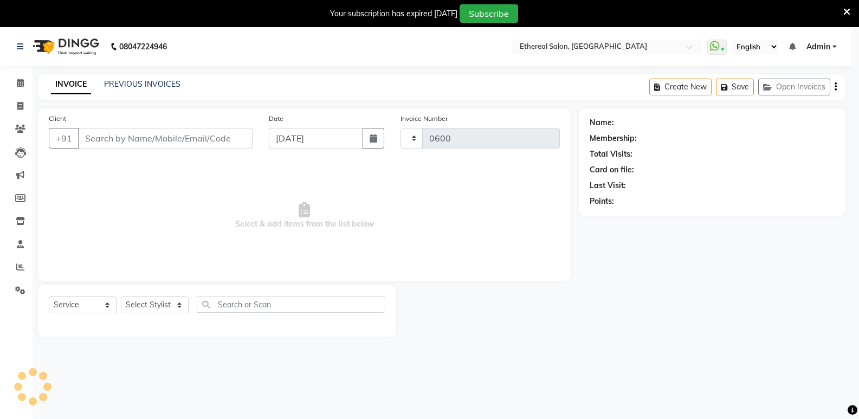
select select "533"
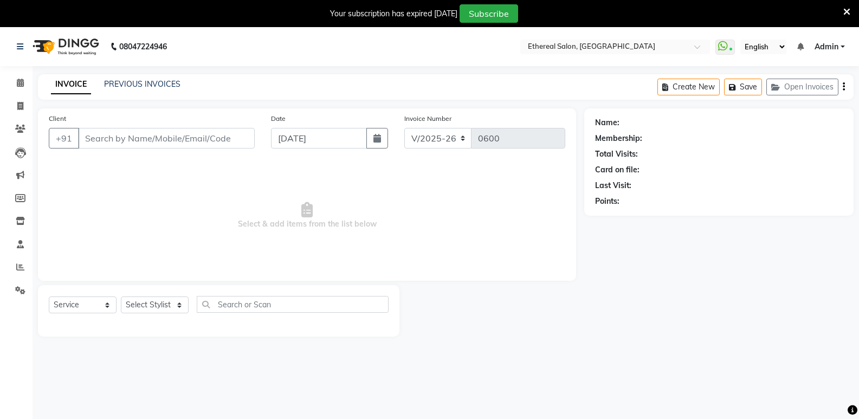
type input "9987328908"
select select "6947"
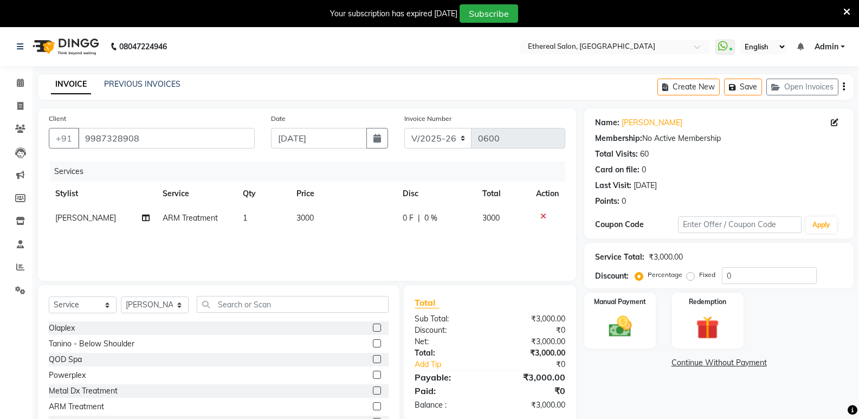
click at [418, 221] on span "|" at bounding box center [419, 217] width 2 height 11
select select "6947"
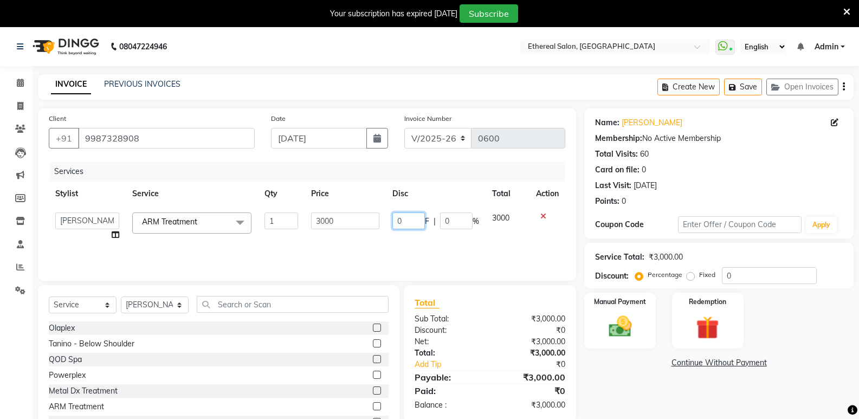
click at [418, 221] on input "0" at bounding box center [408, 220] width 33 height 17
type input "500"
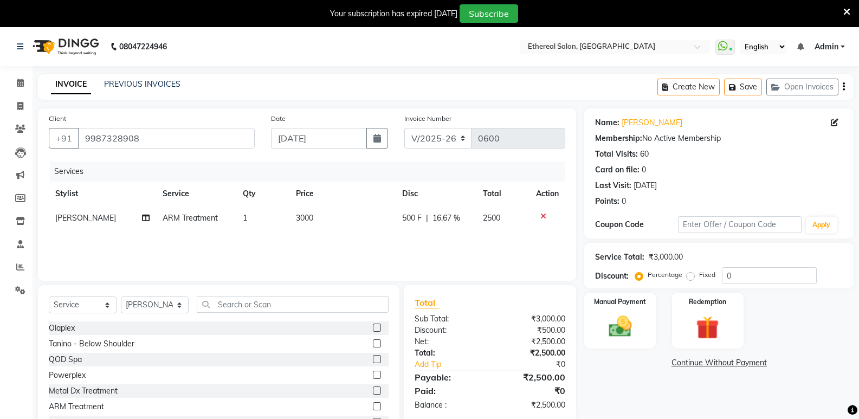
click at [624, 388] on div "Name: [PERSON_NAME] Membership: No Active Membership Total Visits: 60 Card on f…" at bounding box center [723, 276] width 278 height 337
click at [601, 327] on img at bounding box center [620, 327] width 38 height 28
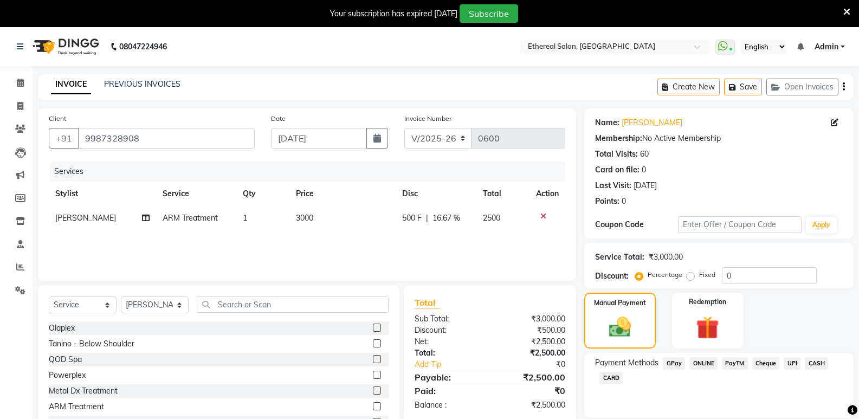
click at [612, 382] on span "CARD" at bounding box center [610, 378] width 23 height 12
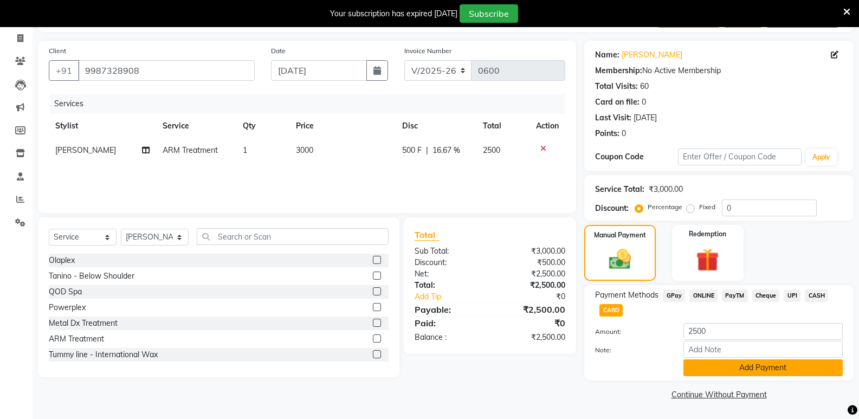
click at [714, 373] on button "Add Payment" at bounding box center [763, 367] width 159 height 17
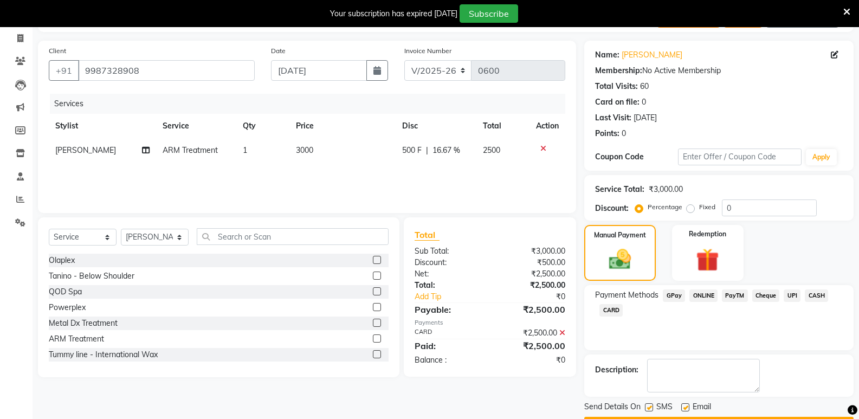
scroll to position [99, 0]
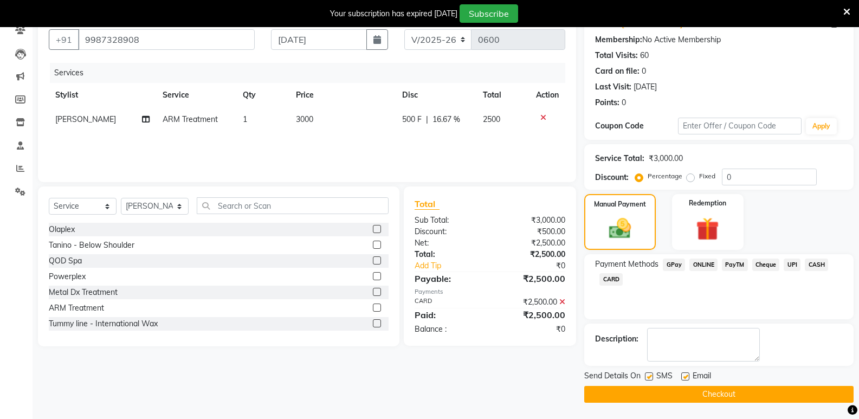
click at [649, 379] on label at bounding box center [649, 376] width 8 height 8
click at [649, 379] on input "checkbox" at bounding box center [648, 376] width 7 height 7
checkbox input "false"
click at [685, 375] on label at bounding box center [685, 376] width 8 height 8
click at [685, 375] on input "checkbox" at bounding box center [684, 376] width 7 height 7
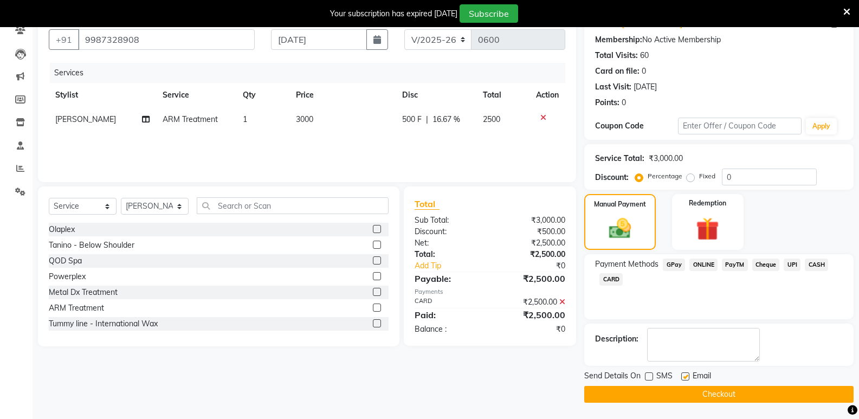
checkbox input "false"
click at [691, 396] on button "Checkout" at bounding box center [718, 394] width 269 height 17
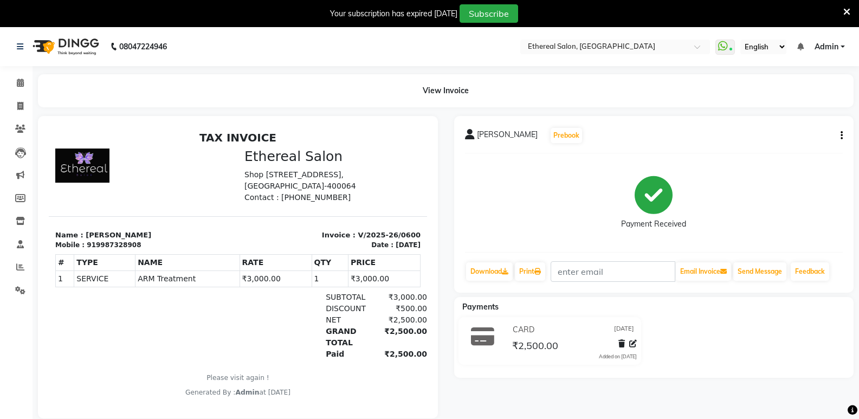
click at [846, 10] on icon at bounding box center [846, 12] width 7 height 10
